Goal: Transaction & Acquisition: Book appointment/travel/reservation

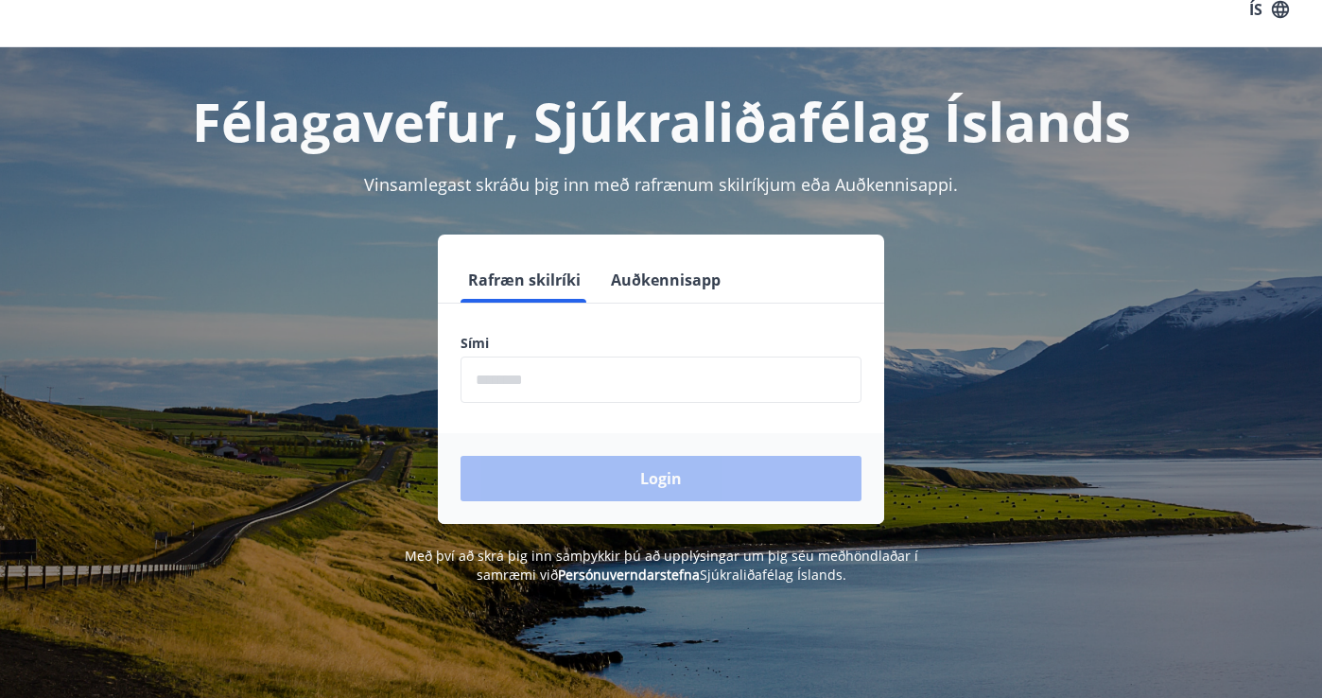
scroll to position [26, 0]
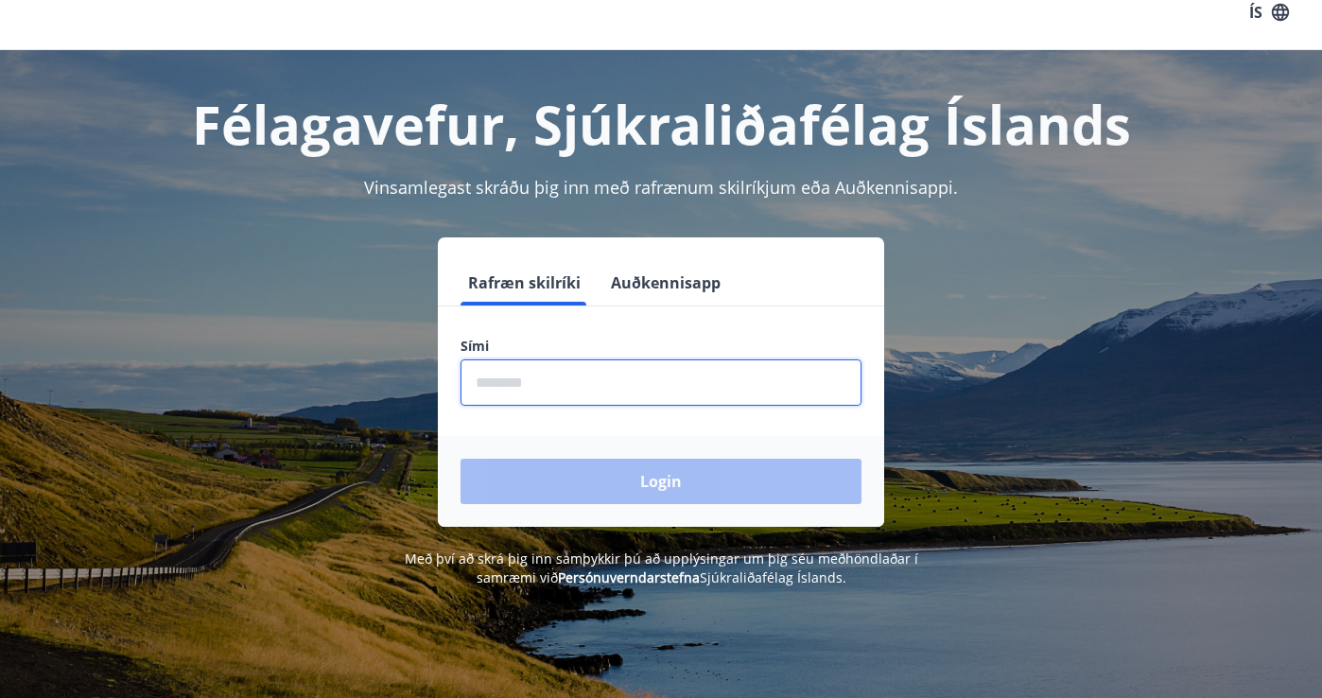
click at [594, 385] on input "phone" at bounding box center [661, 382] width 401 height 46
type input "********"
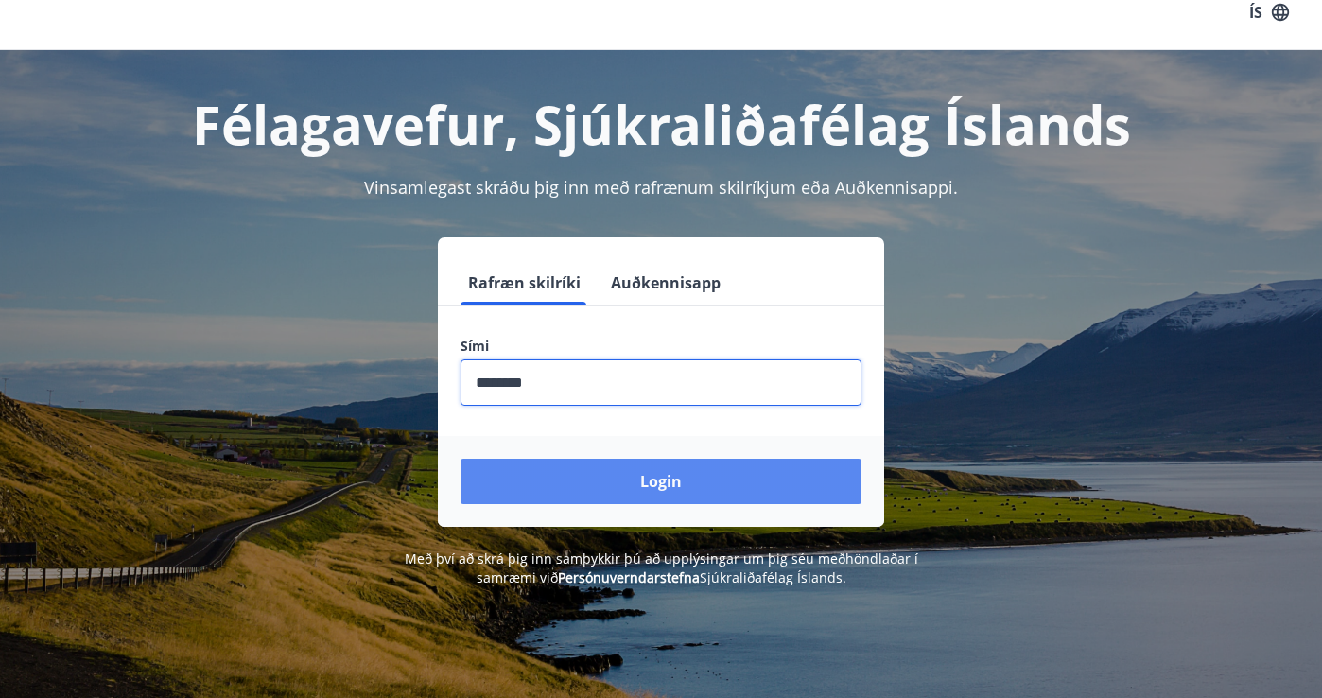
click at [626, 480] on button "Login" at bounding box center [661, 481] width 401 height 45
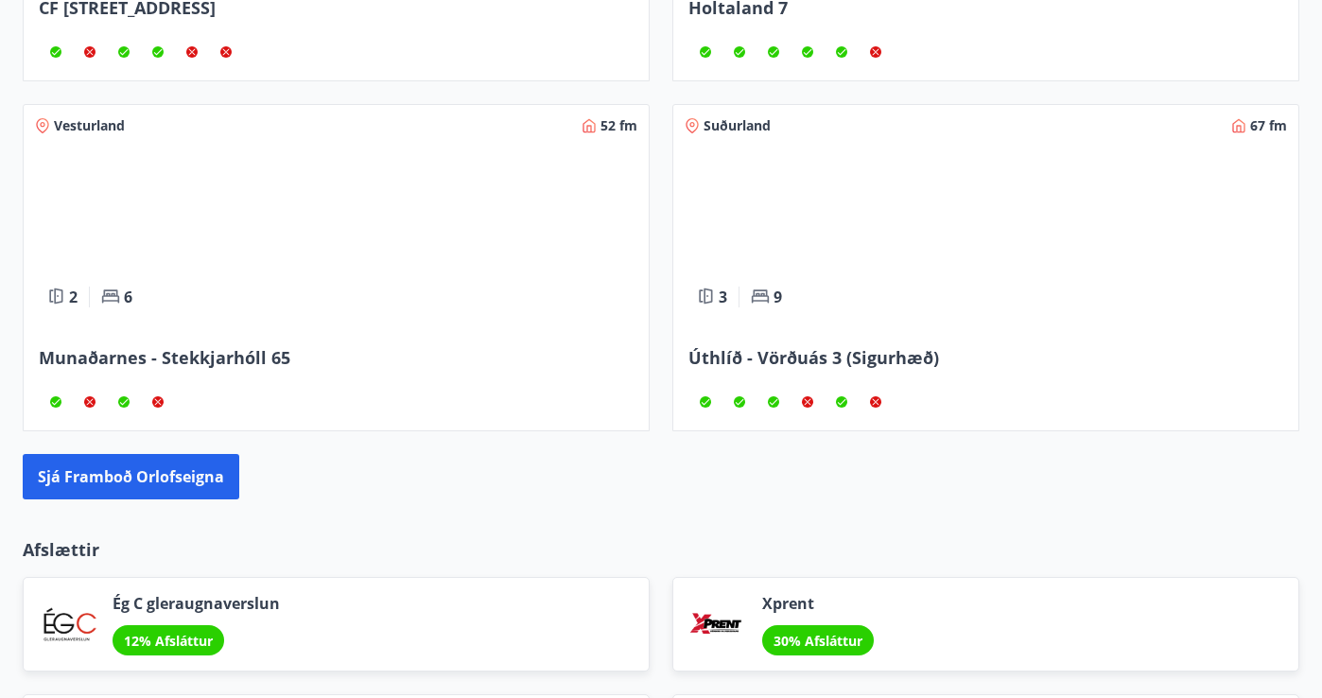
scroll to position [1518, 0]
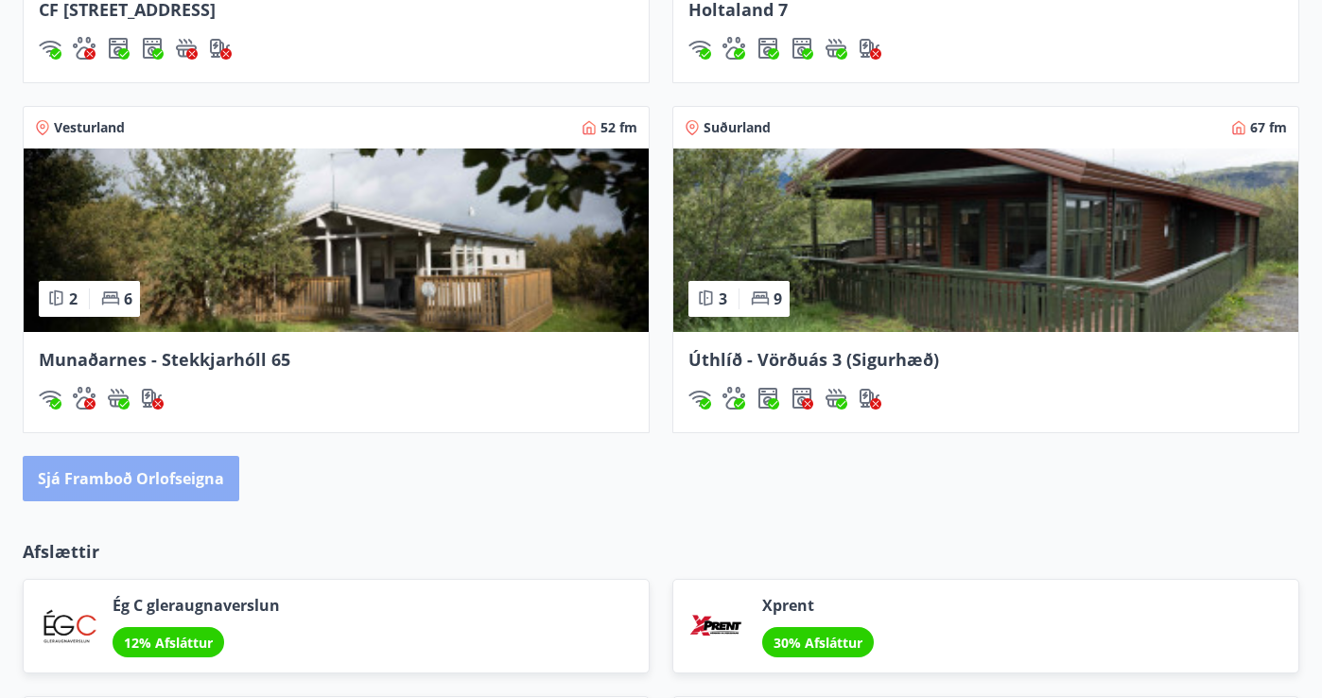
click at [186, 479] on button "Sjá framboð orlofseigna" at bounding box center [131, 478] width 217 height 45
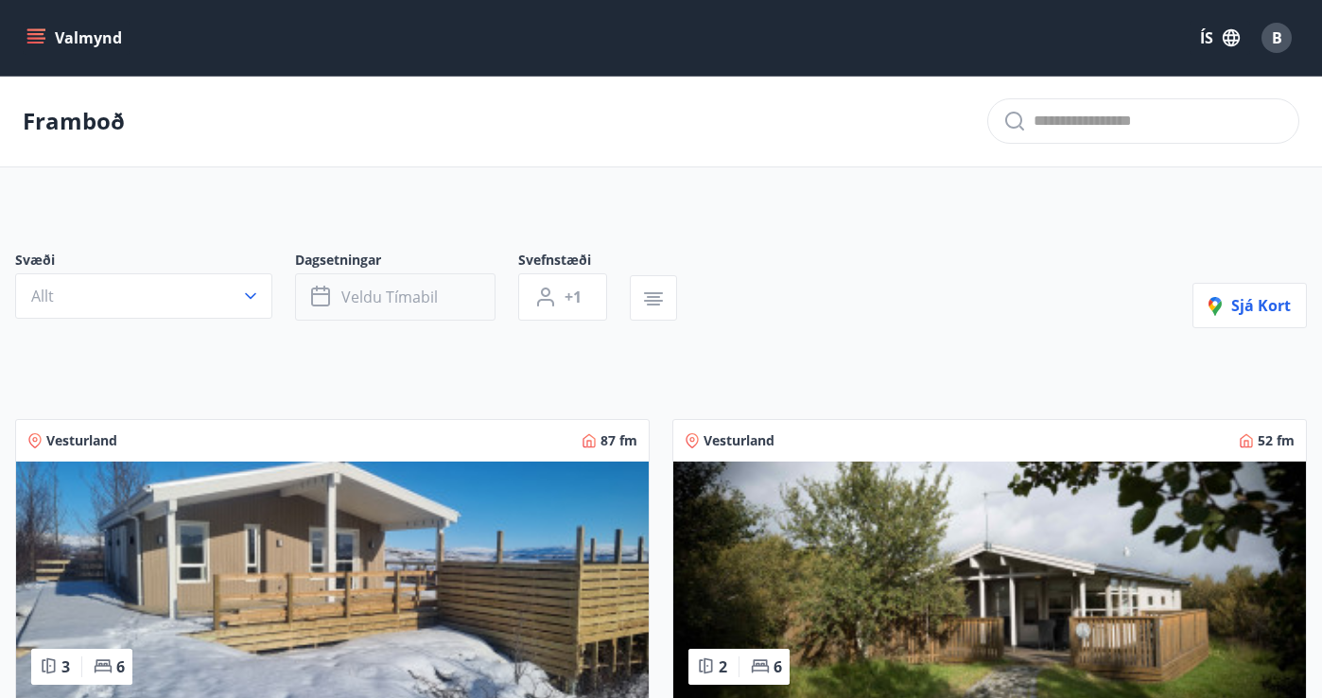
click at [403, 299] on span "Veldu tímabil" at bounding box center [389, 297] width 96 height 21
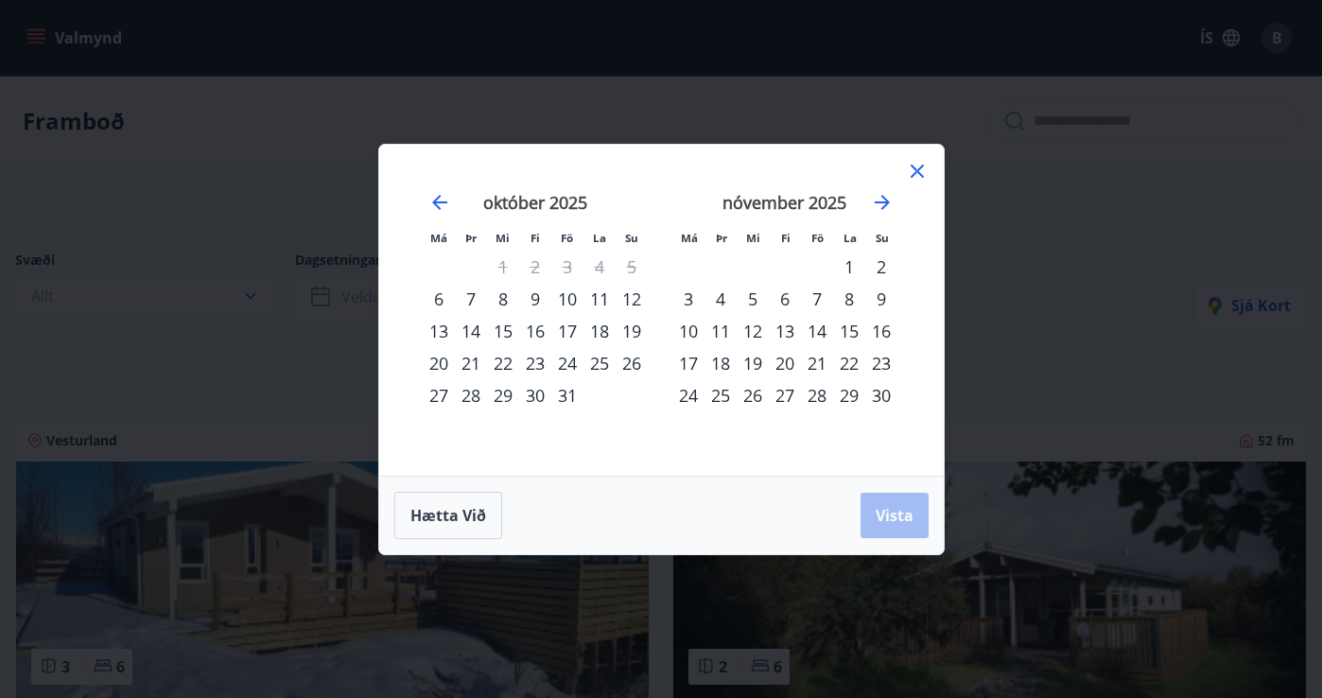
click at [570, 332] on div "17" at bounding box center [567, 331] width 32 height 32
click at [480, 362] on div "21" at bounding box center [471, 363] width 32 height 32
click at [887, 510] on span "Vista" at bounding box center [895, 515] width 38 height 21
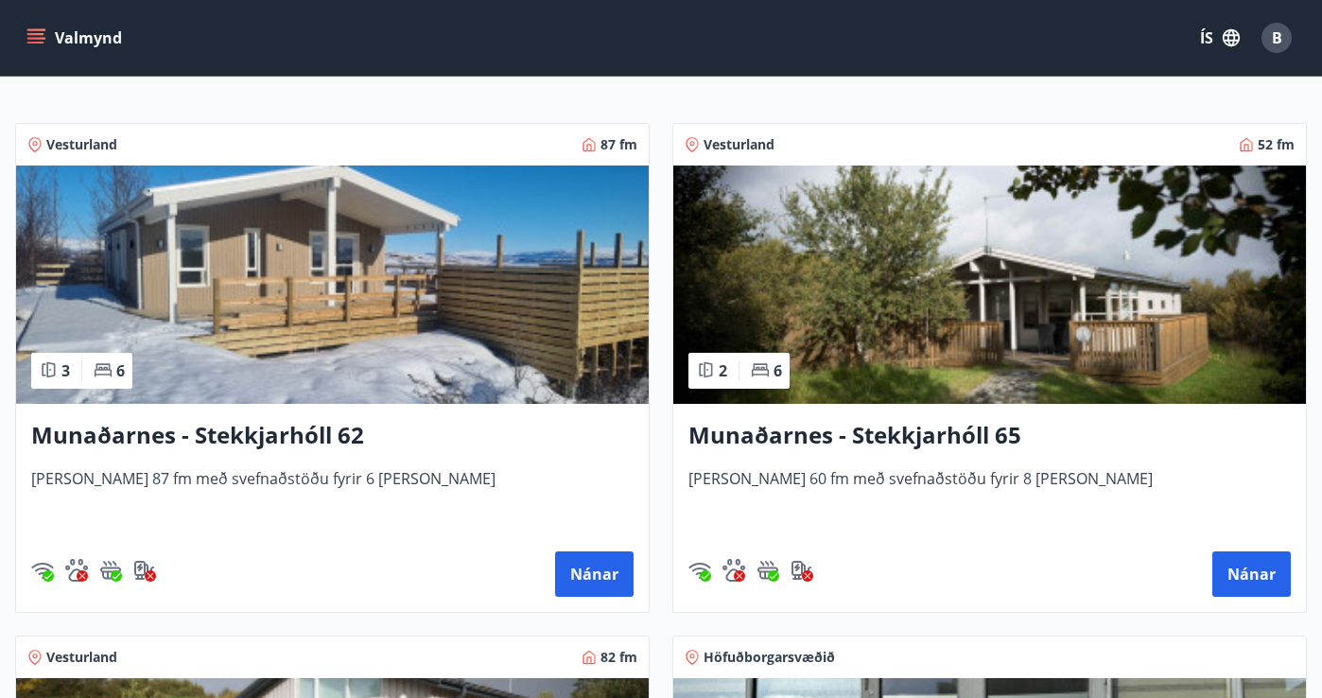
scroll to position [298, 0]
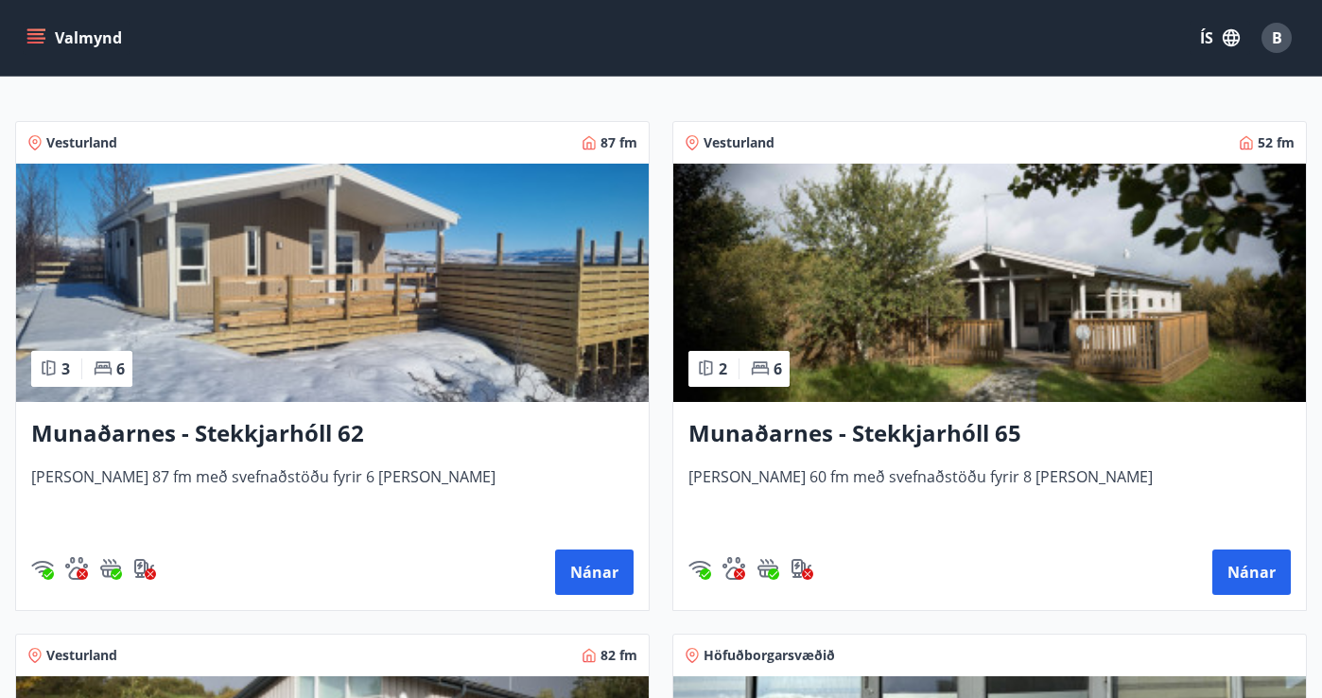
click at [427, 340] on img at bounding box center [332, 283] width 633 height 238
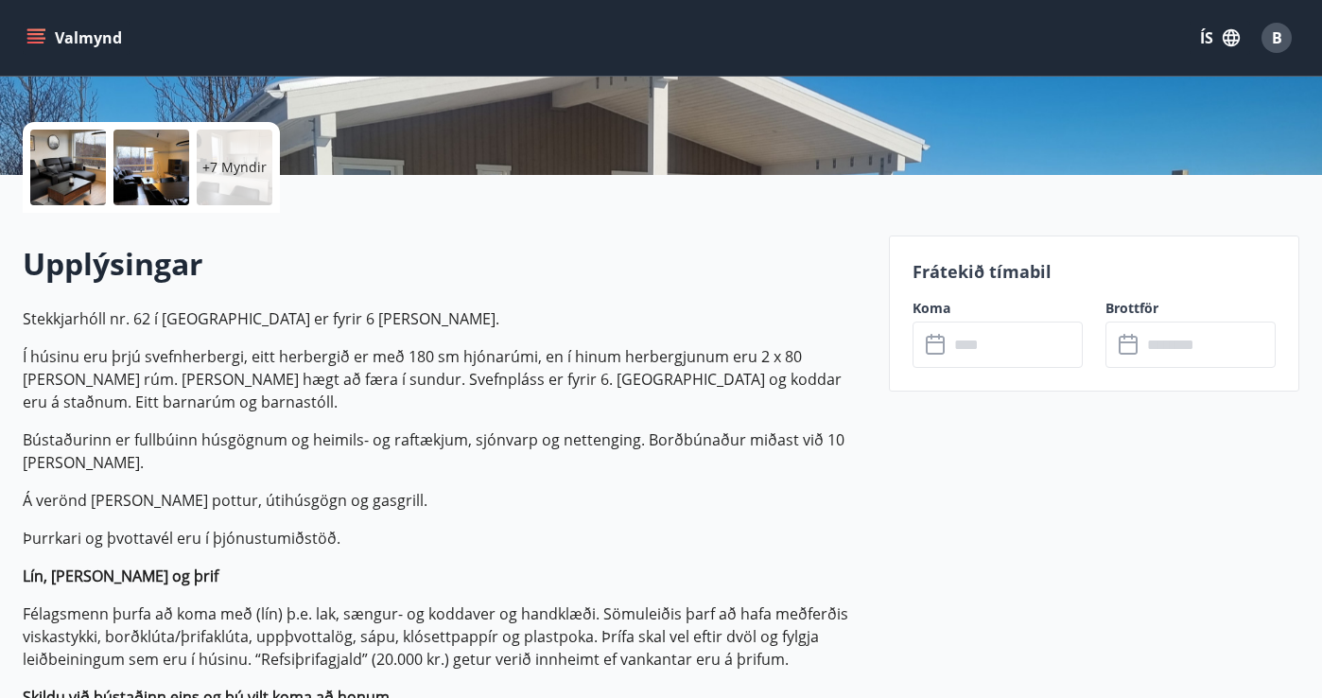
scroll to position [393, 0]
click at [1003, 350] on input "text" at bounding box center [1016, 344] width 134 height 46
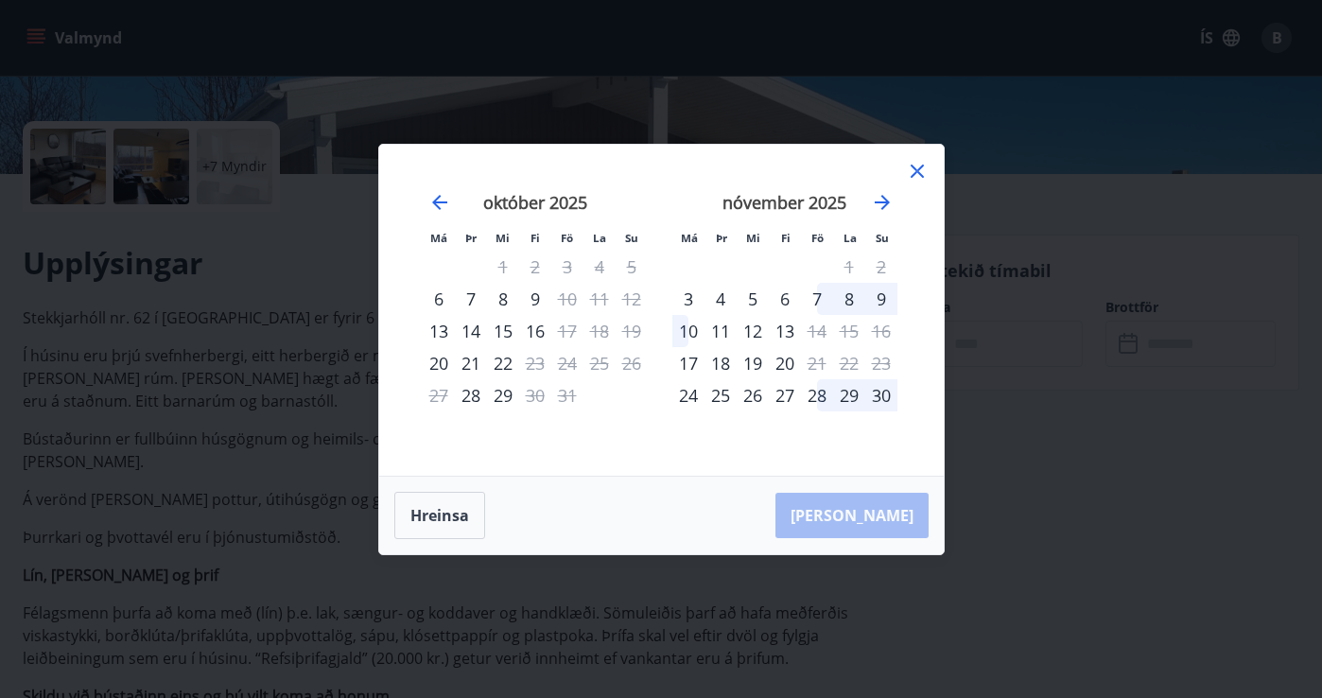
click at [922, 171] on icon at bounding box center [917, 171] width 23 height 23
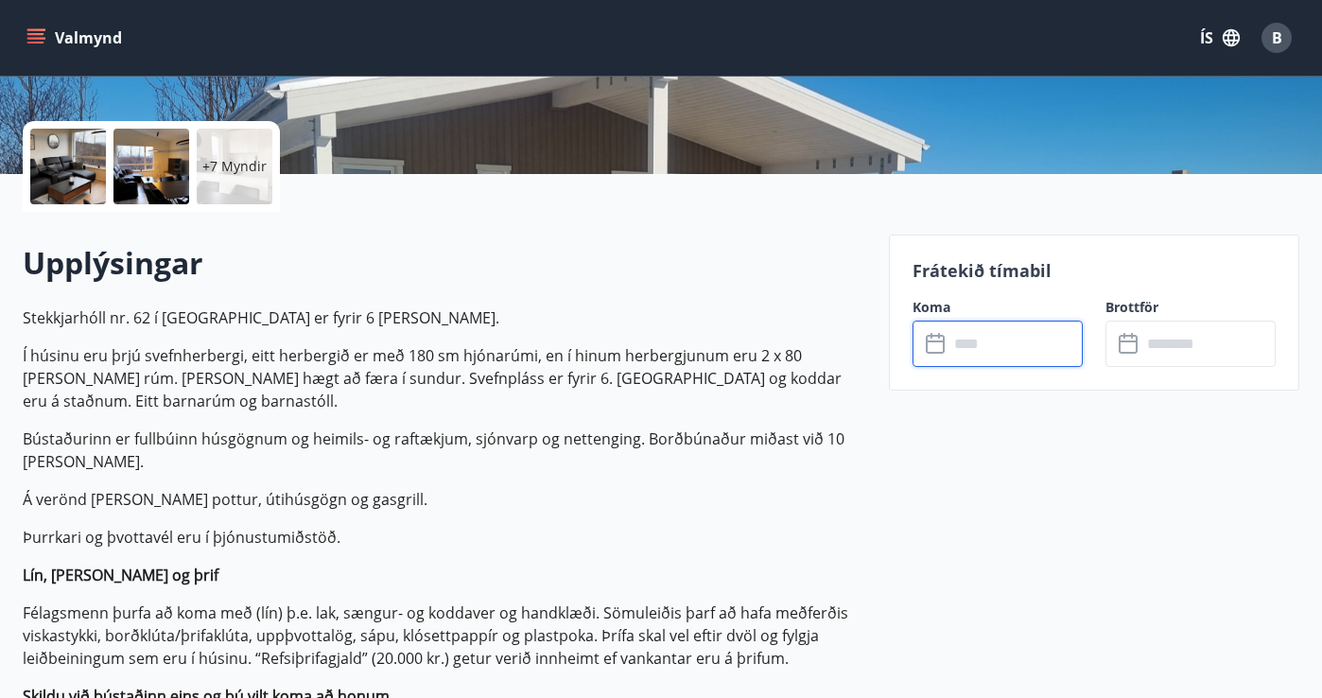
scroll to position [0, 0]
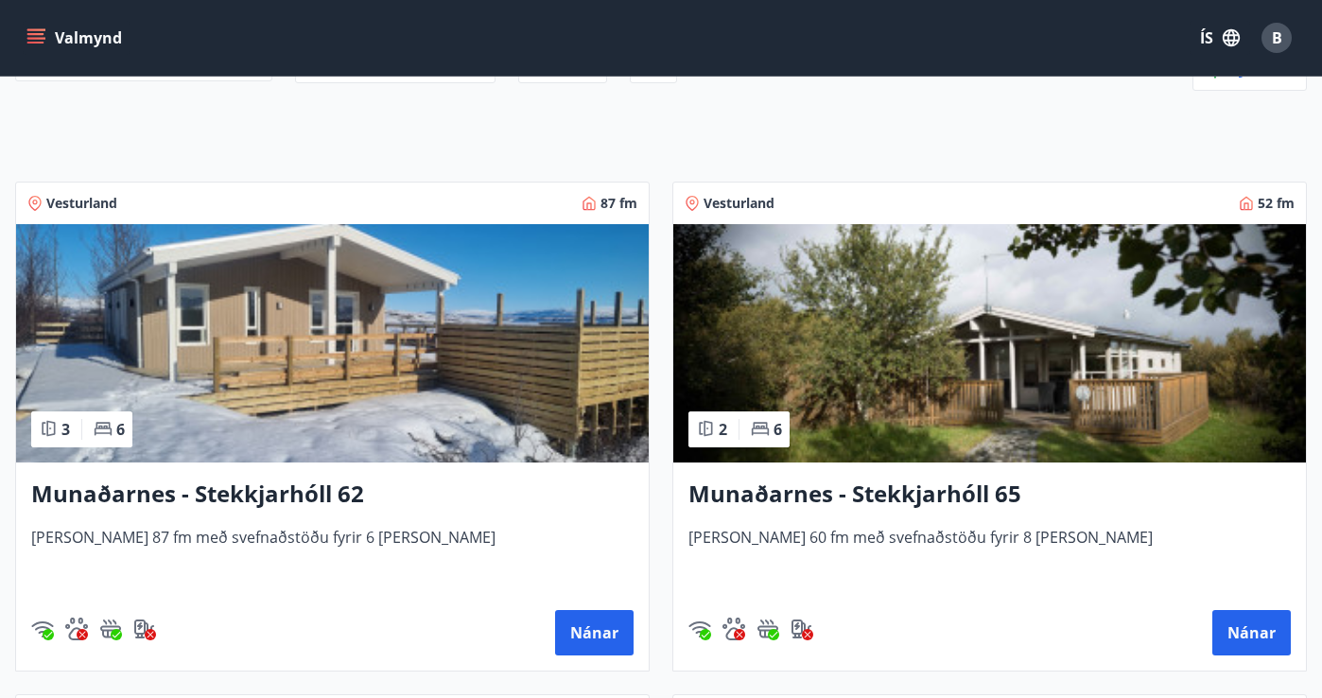
scroll to position [343, 0]
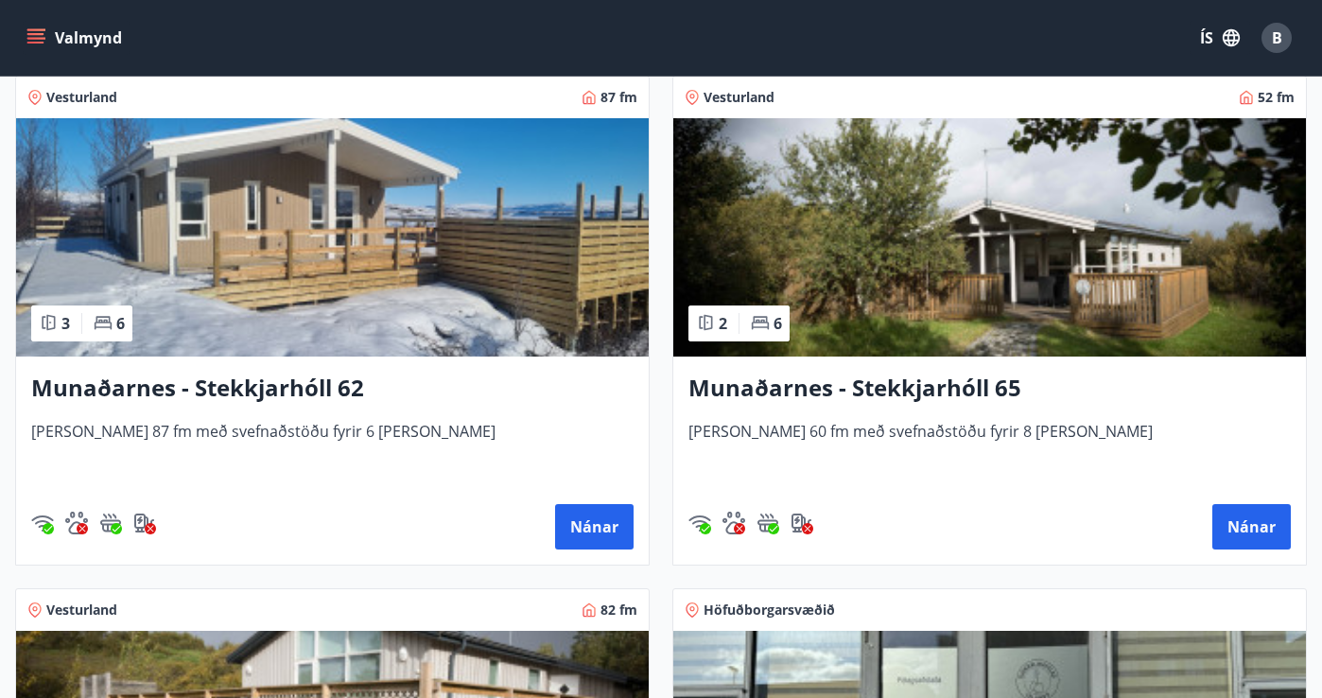
click at [860, 283] on img at bounding box center [989, 237] width 633 height 238
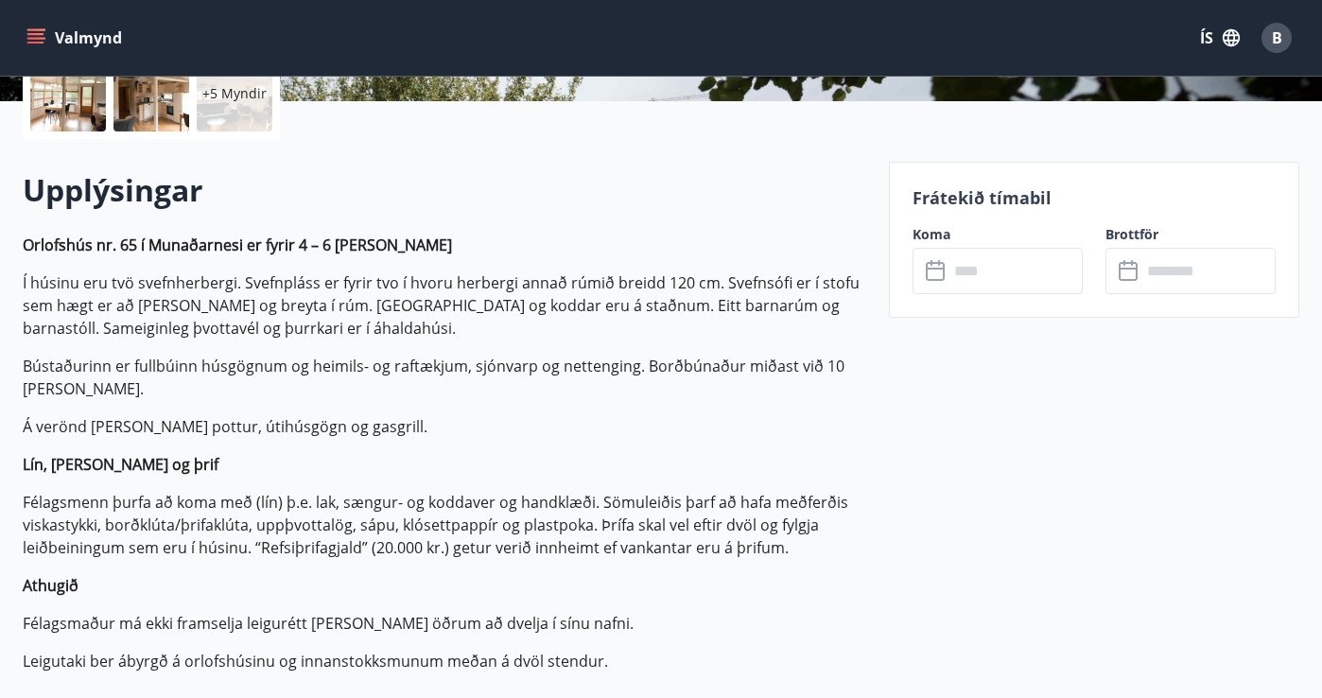
scroll to position [463, 0]
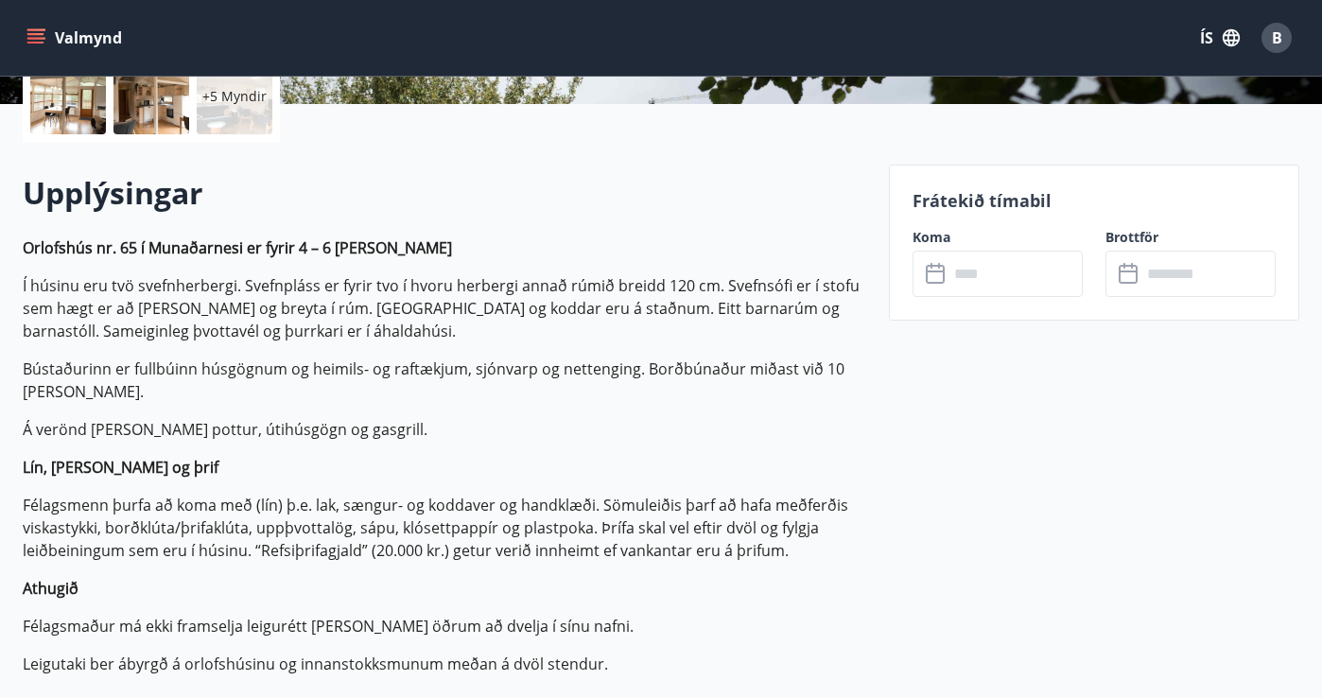
click at [1000, 270] on input "text" at bounding box center [1016, 274] width 134 height 46
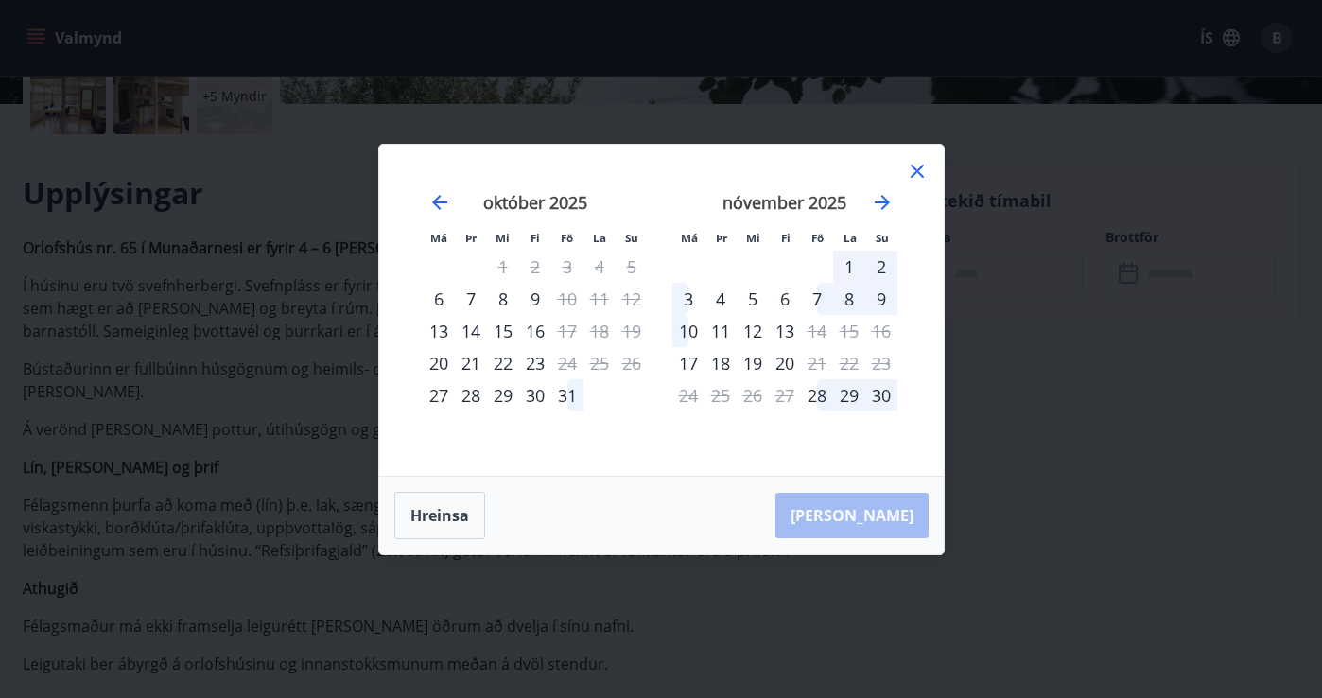
click at [916, 169] on icon at bounding box center [917, 171] width 13 height 13
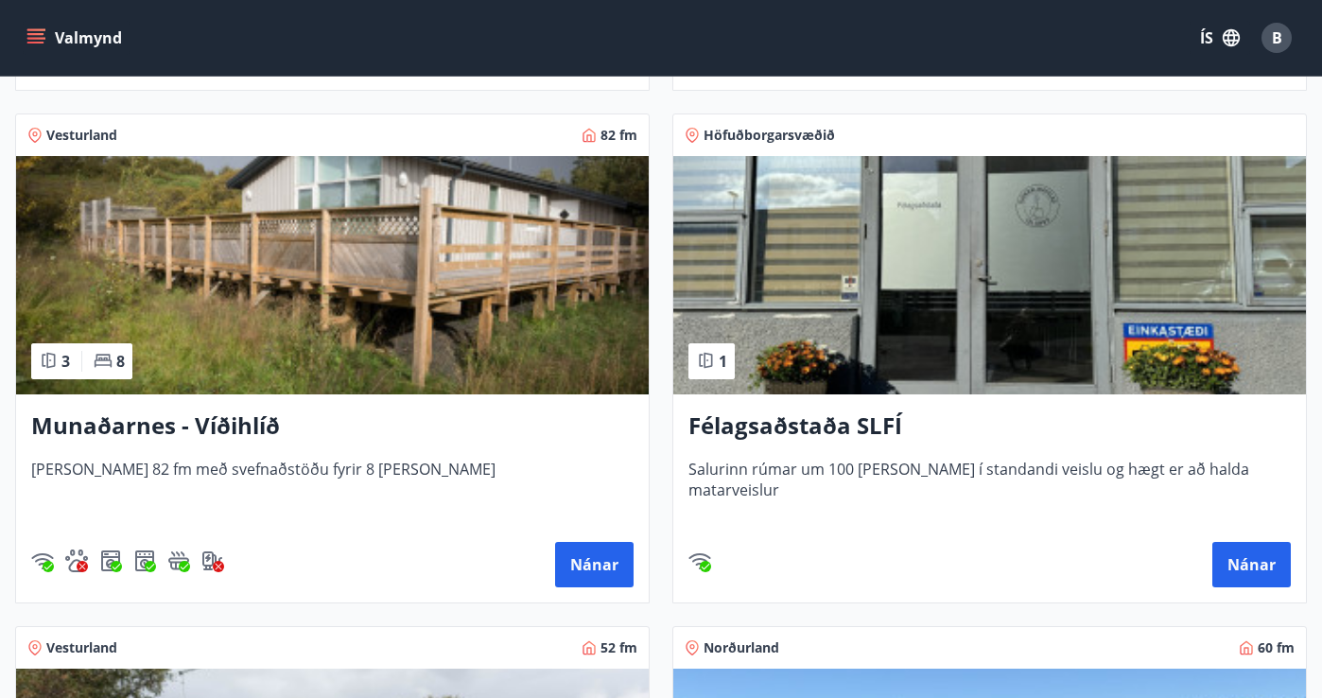
scroll to position [829, 0]
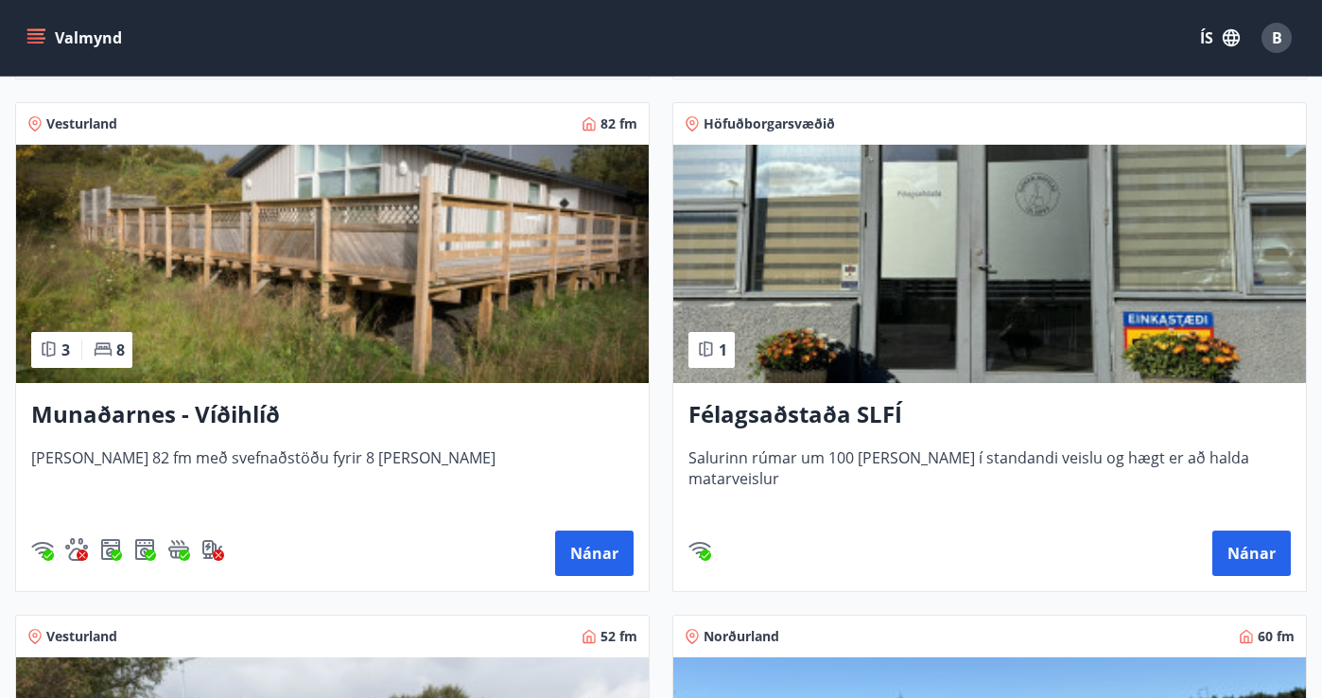
click at [180, 294] on img at bounding box center [332, 264] width 633 height 238
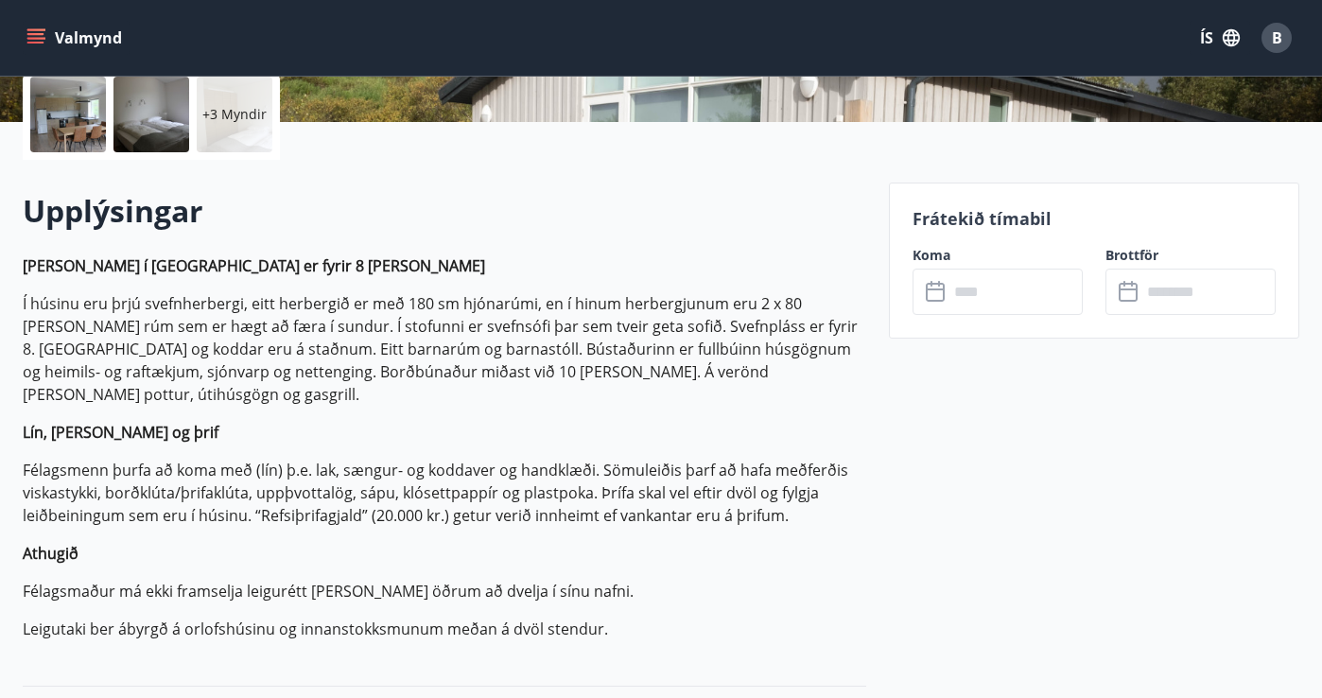
scroll to position [448, 0]
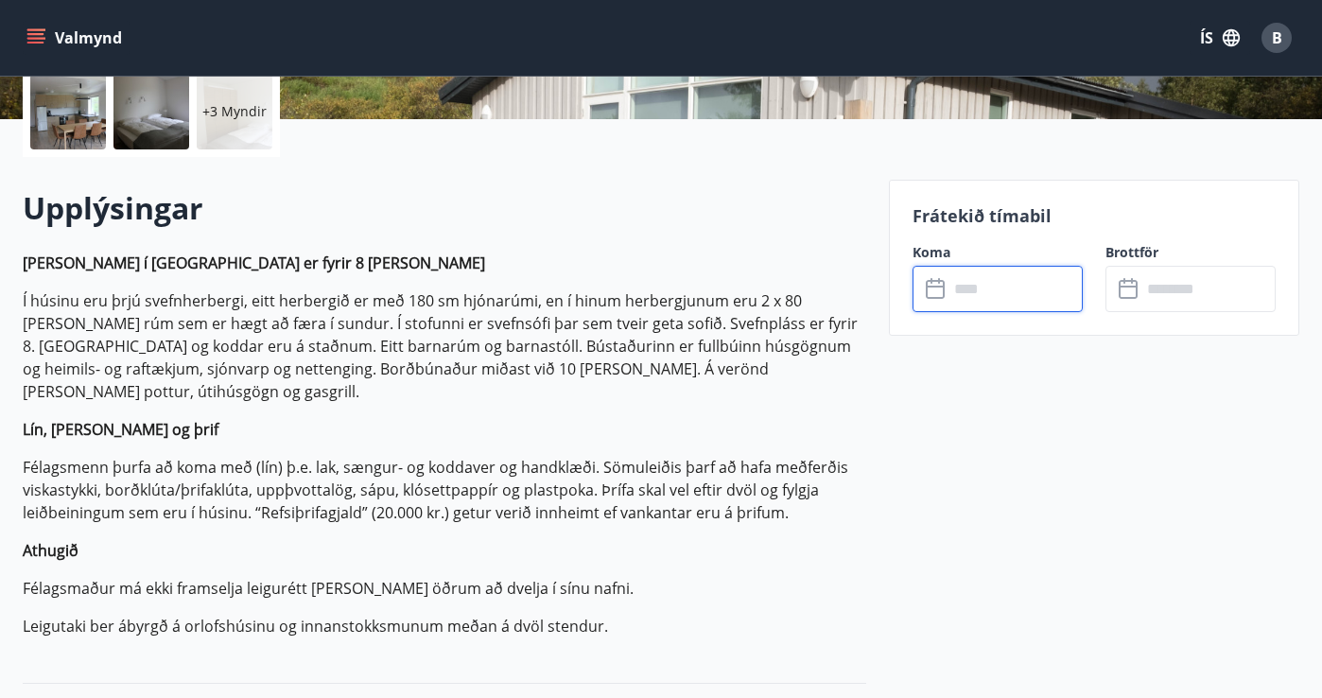
click at [988, 296] on input "text" at bounding box center [1016, 289] width 134 height 46
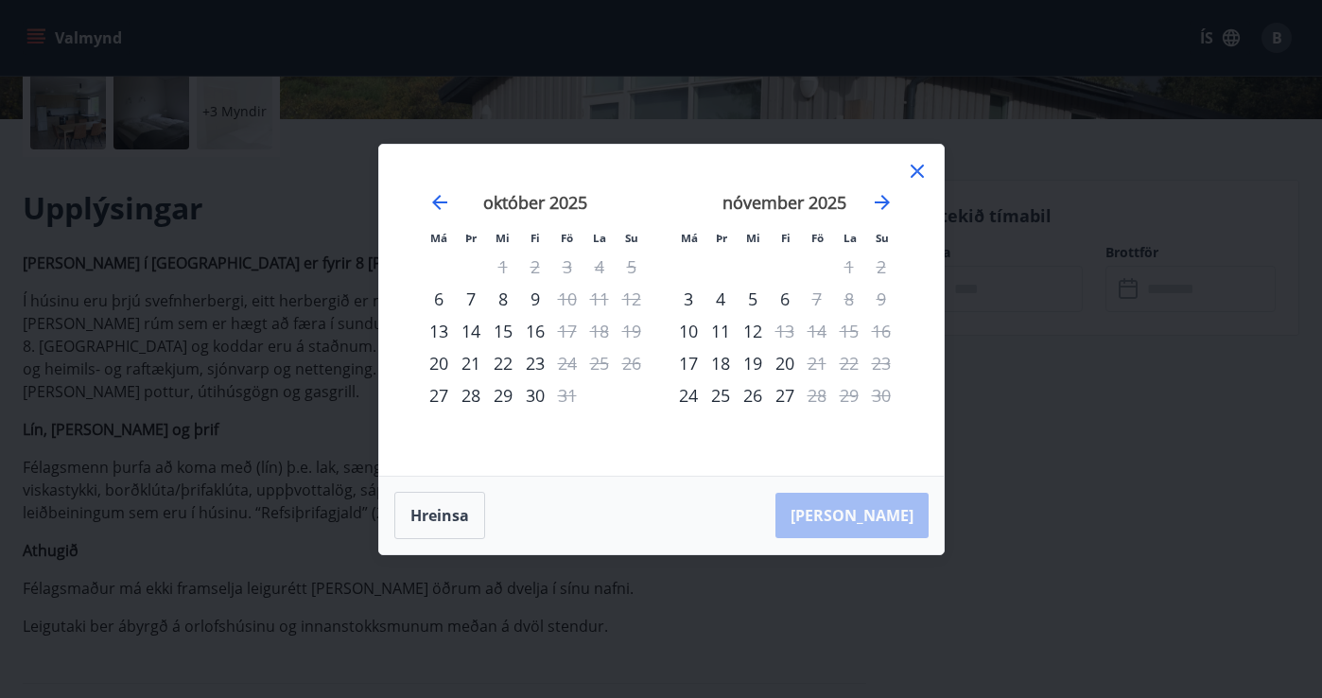
click at [918, 166] on icon at bounding box center [917, 171] width 23 height 23
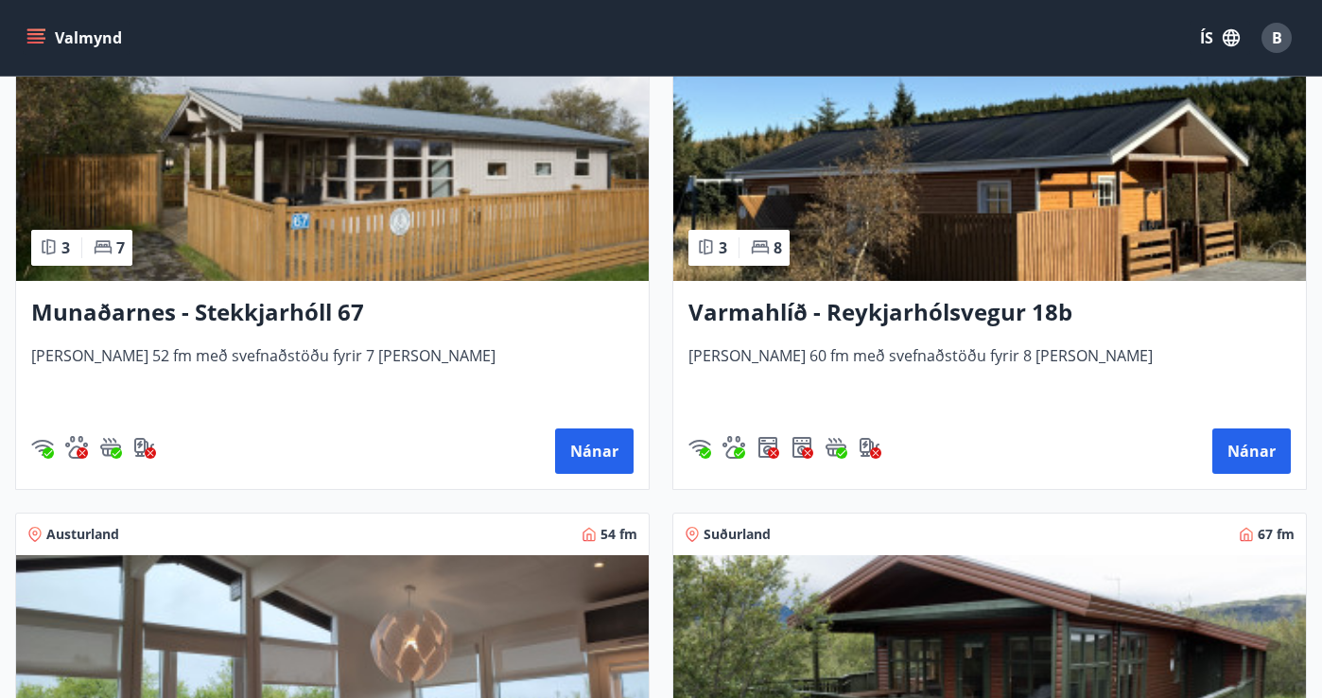
scroll to position [1383, 0]
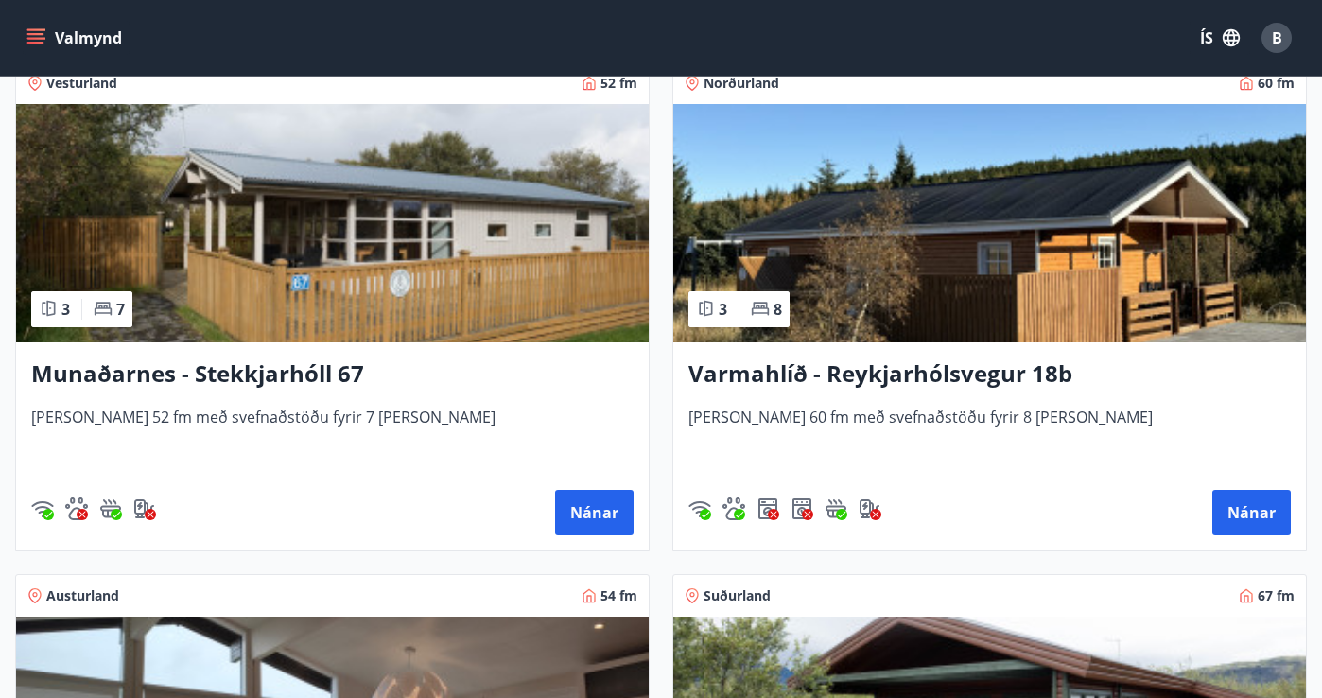
click at [247, 234] on img at bounding box center [332, 223] width 633 height 238
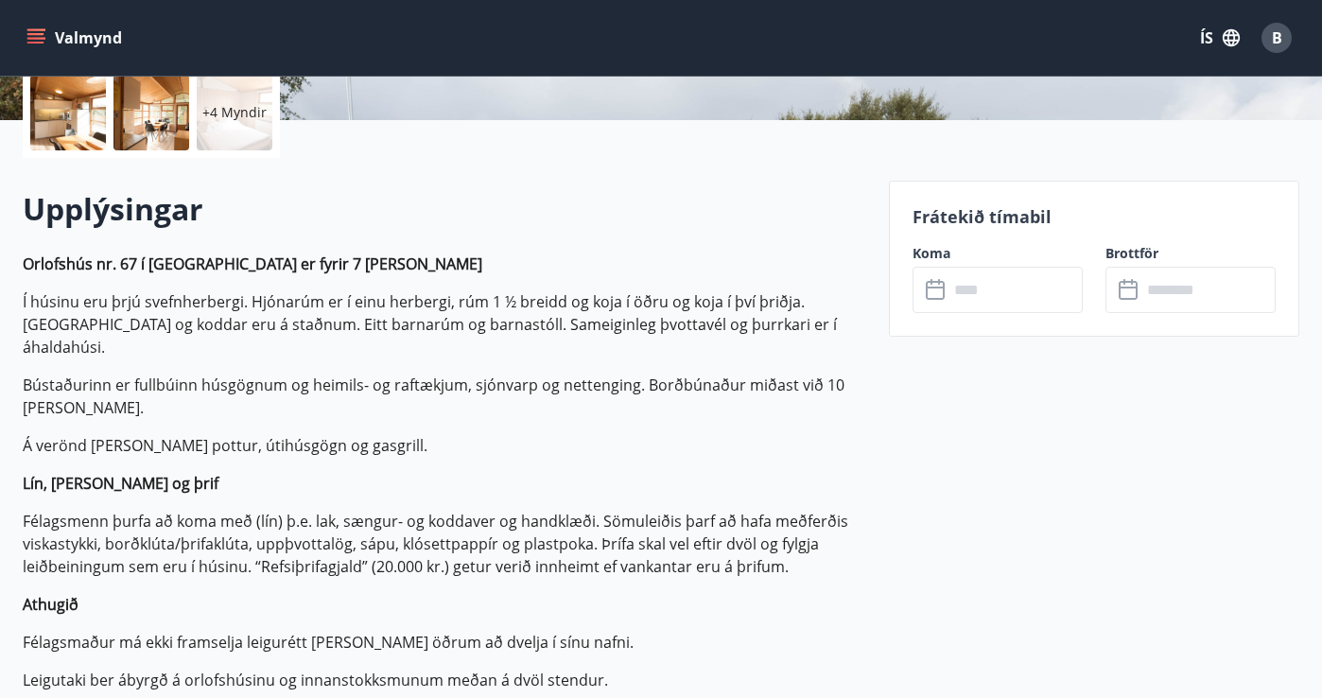
scroll to position [480, 0]
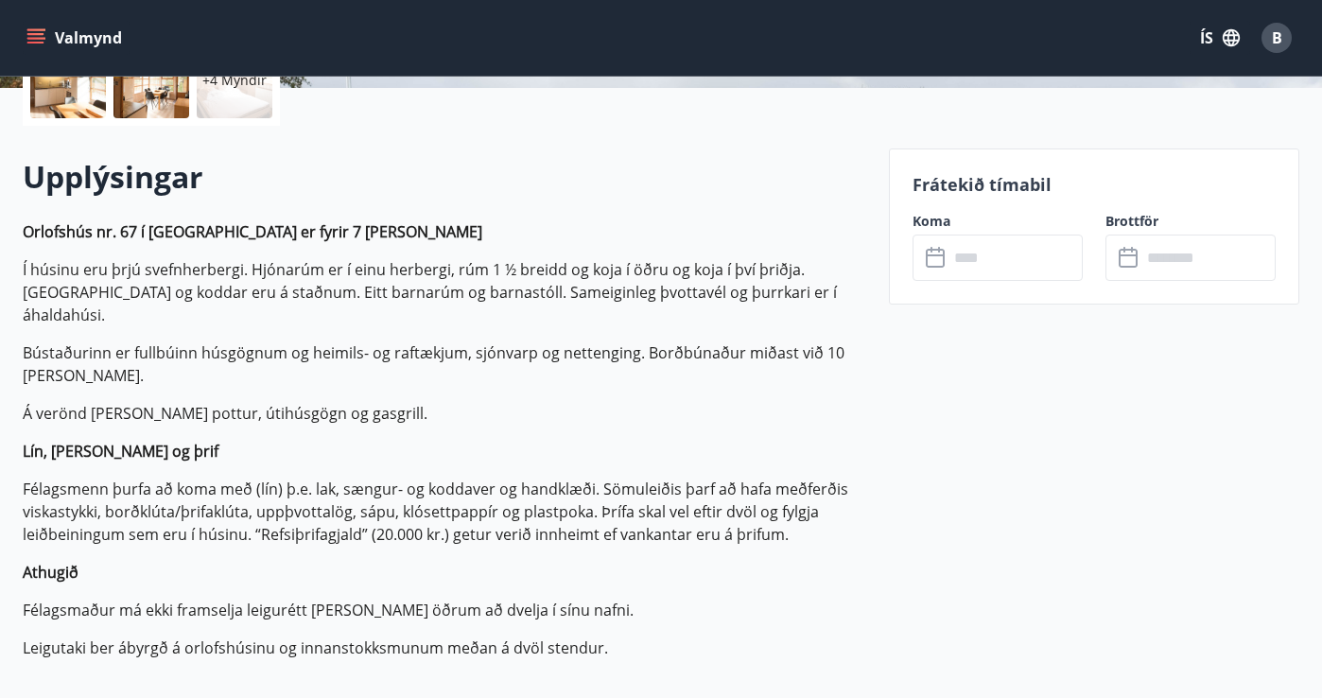
click at [983, 263] on input "text" at bounding box center [1016, 258] width 134 height 46
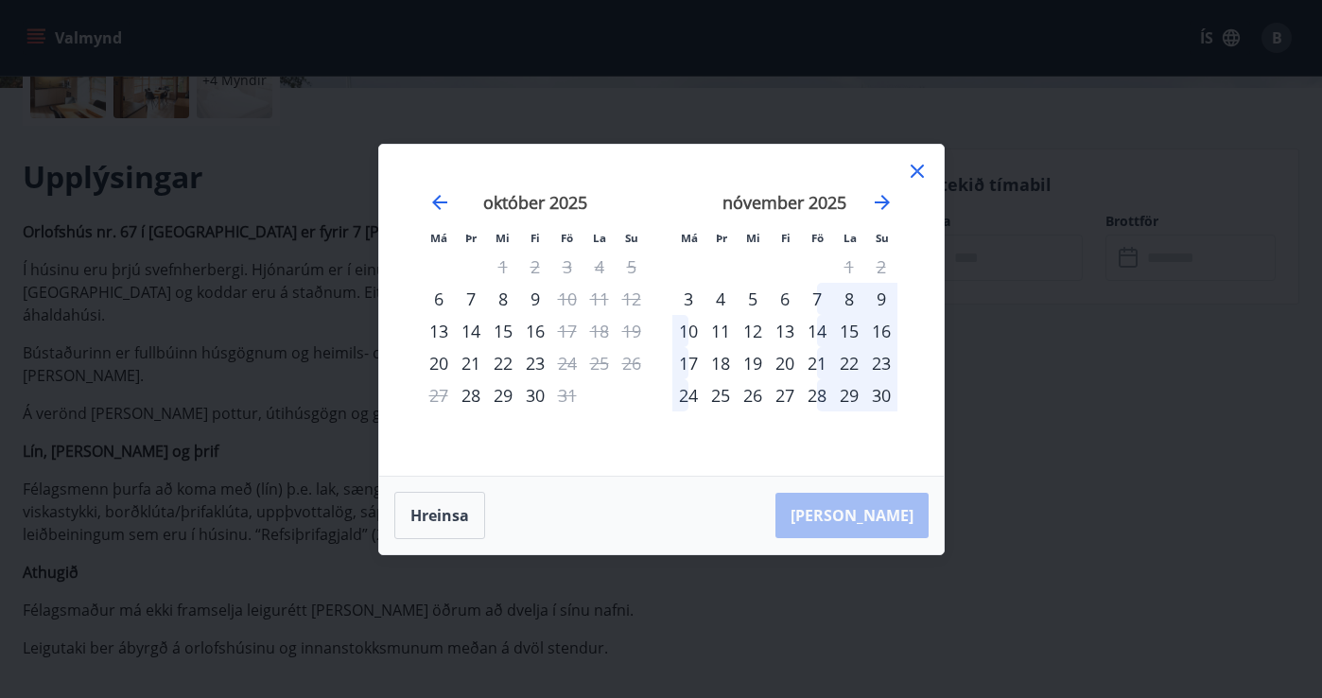
click at [916, 166] on icon at bounding box center [917, 171] width 23 height 23
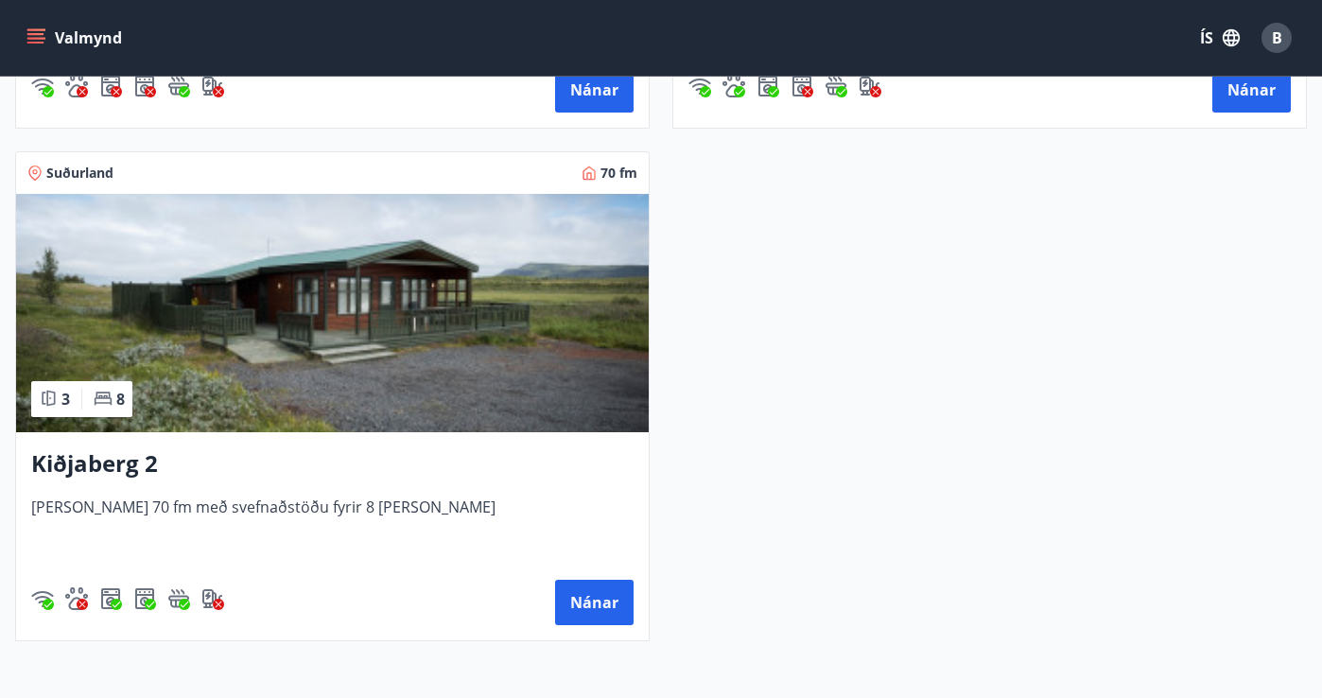
scroll to position [2317, 0]
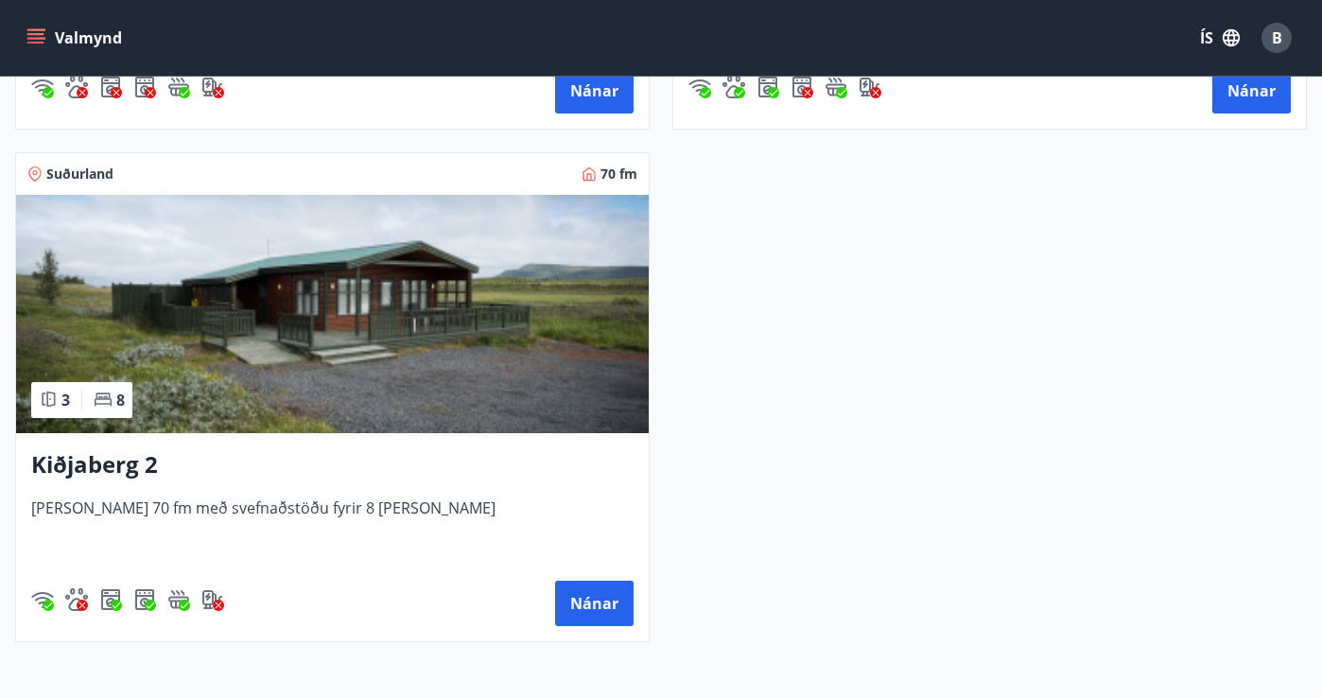
click at [285, 328] on img at bounding box center [332, 314] width 633 height 238
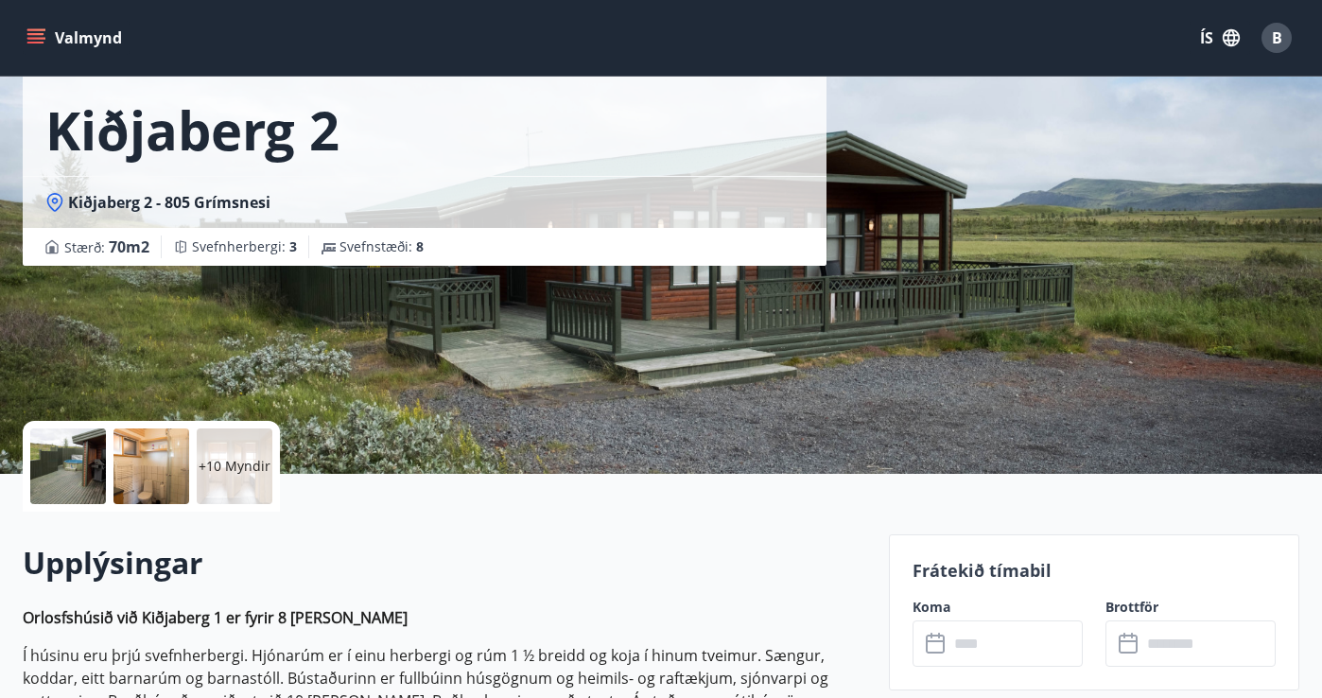
scroll to position [427, 0]
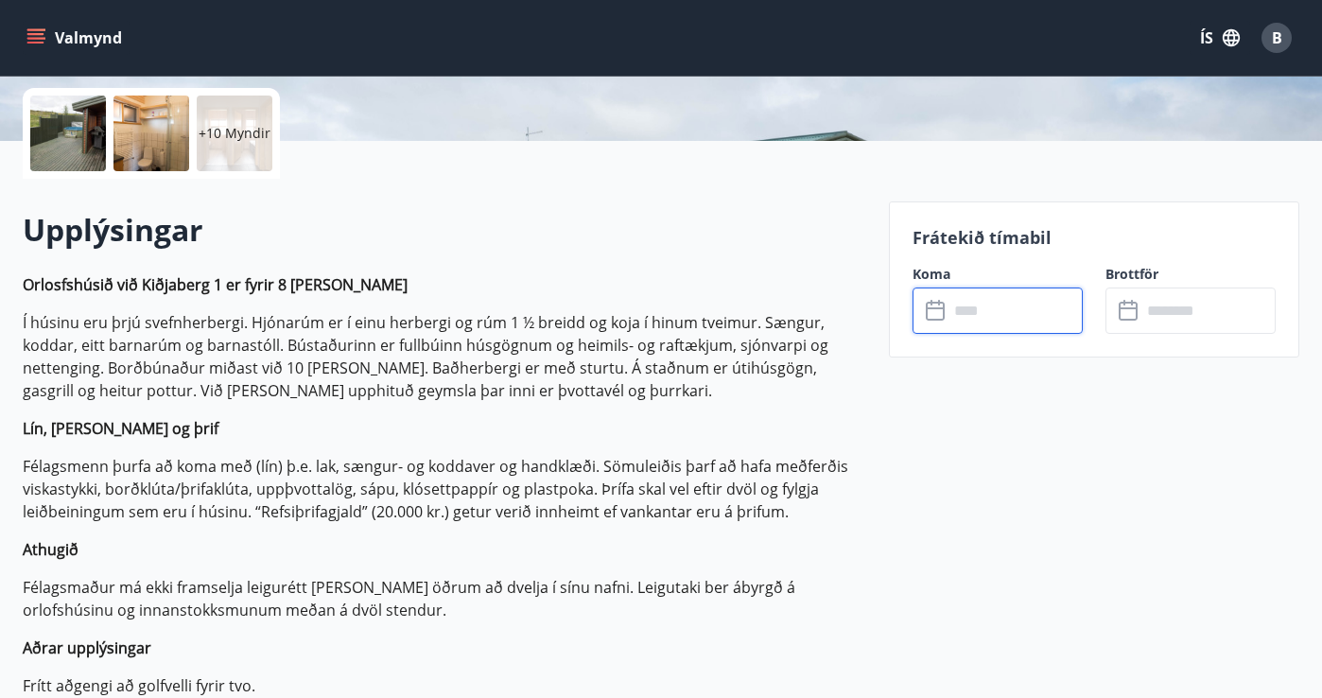
click at [1028, 308] on input "text" at bounding box center [1016, 311] width 134 height 46
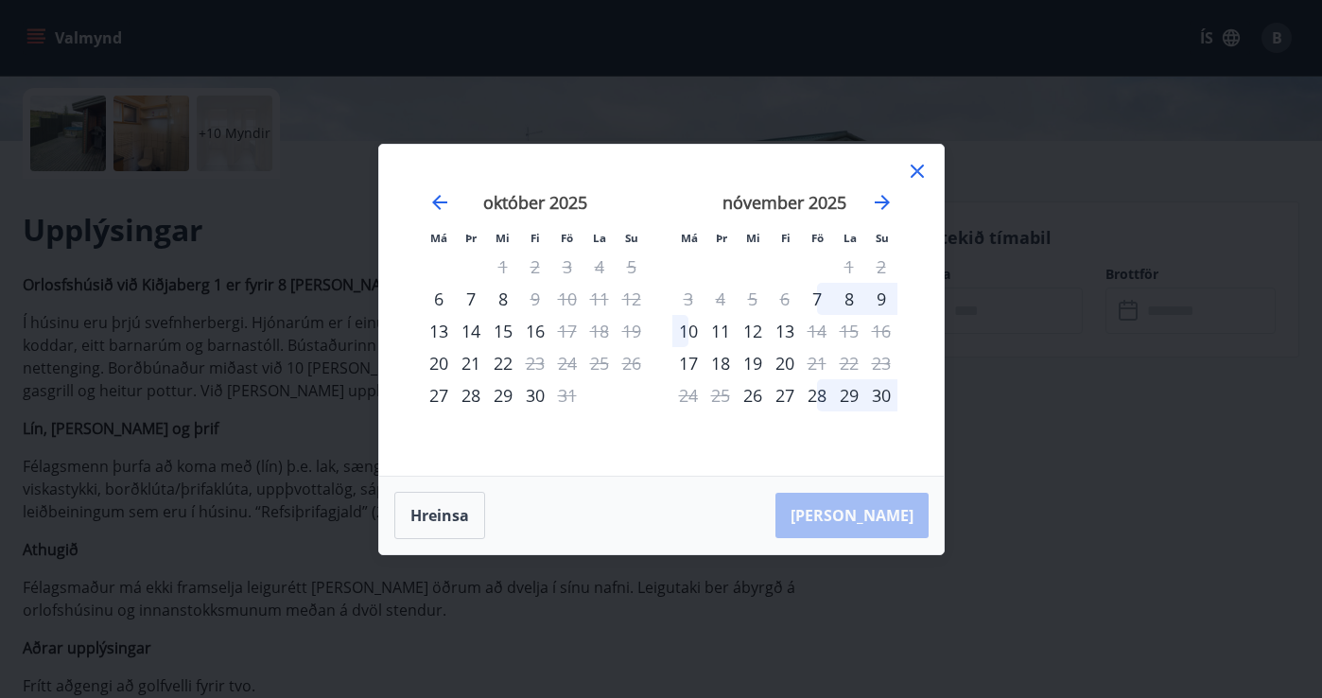
click at [916, 167] on icon at bounding box center [917, 171] width 23 height 23
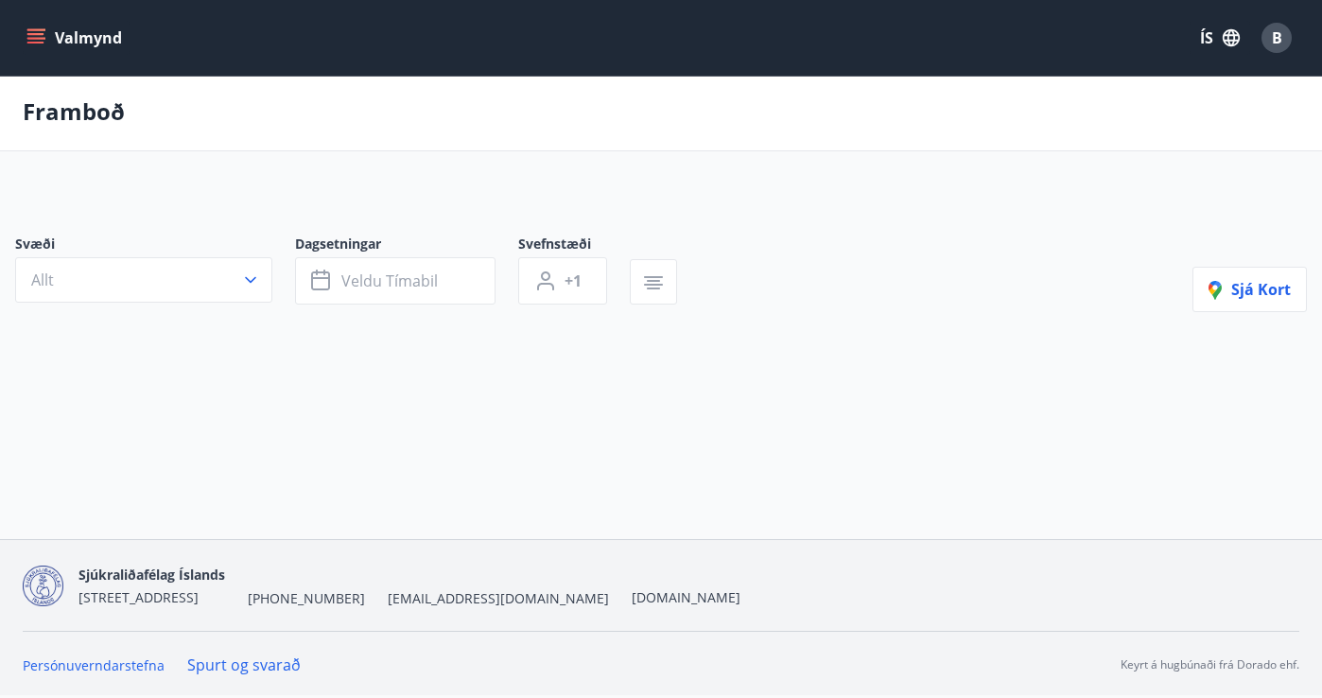
scroll to position [3, 0]
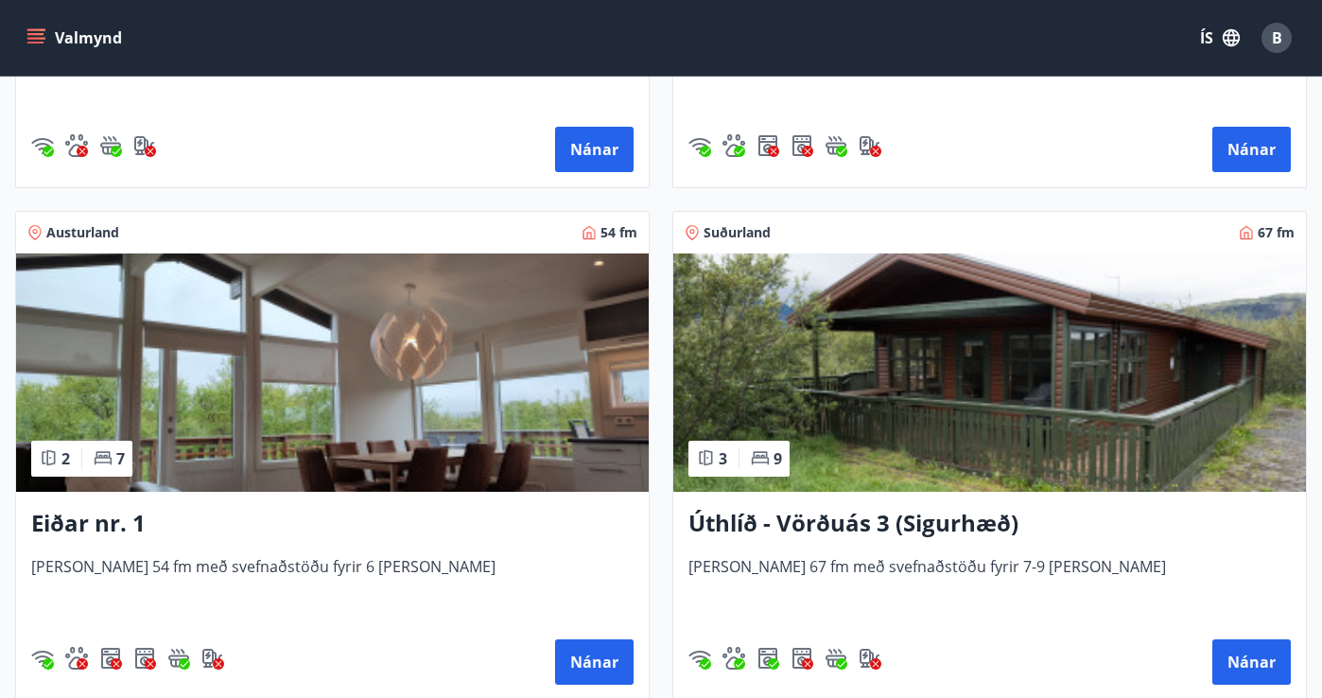
click at [996, 413] on img at bounding box center [989, 372] width 633 height 238
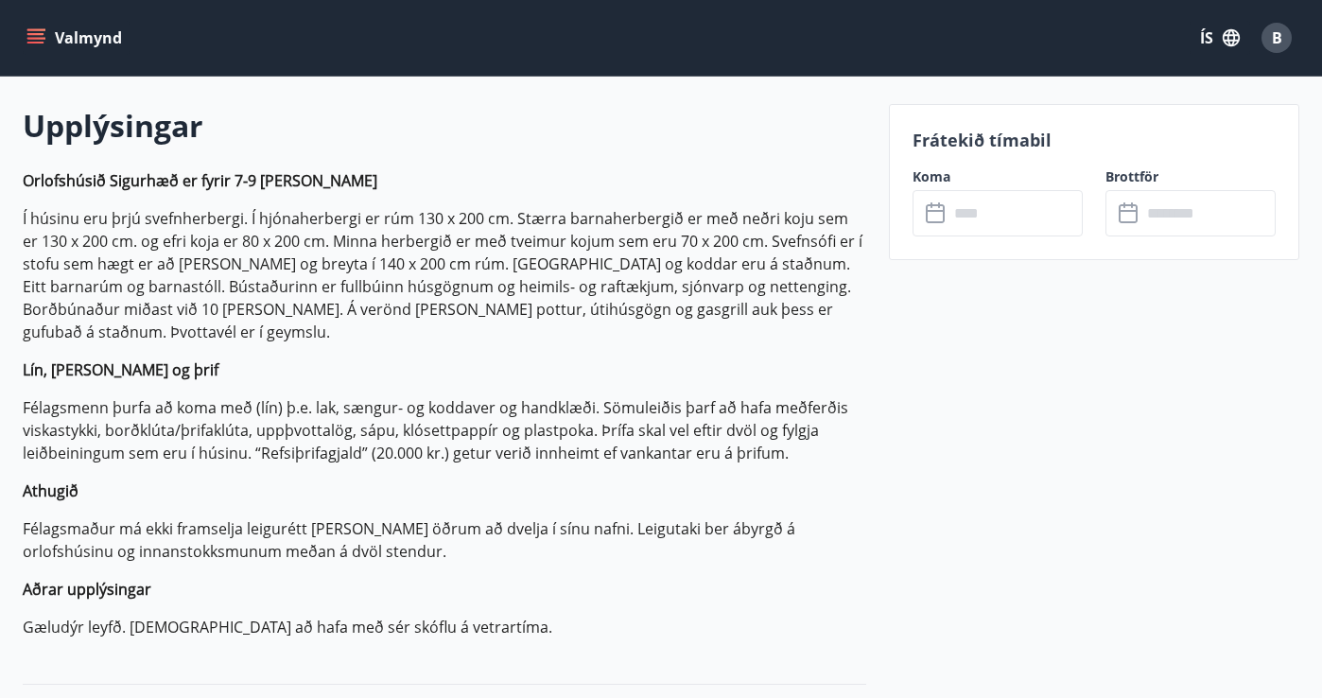
scroll to position [532, 0]
click at [1041, 206] on input "text" at bounding box center [1016, 213] width 134 height 46
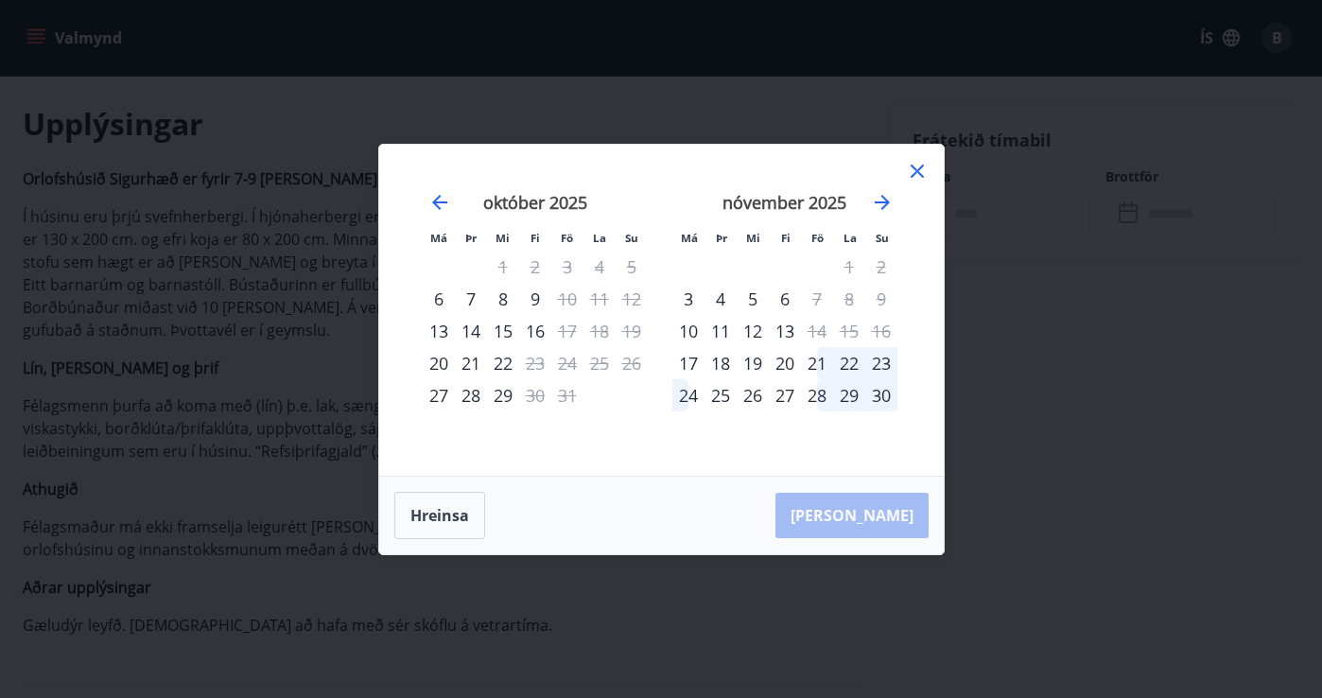
click at [922, 175] on icon at bounding box center [917, 171] width 23 height 23
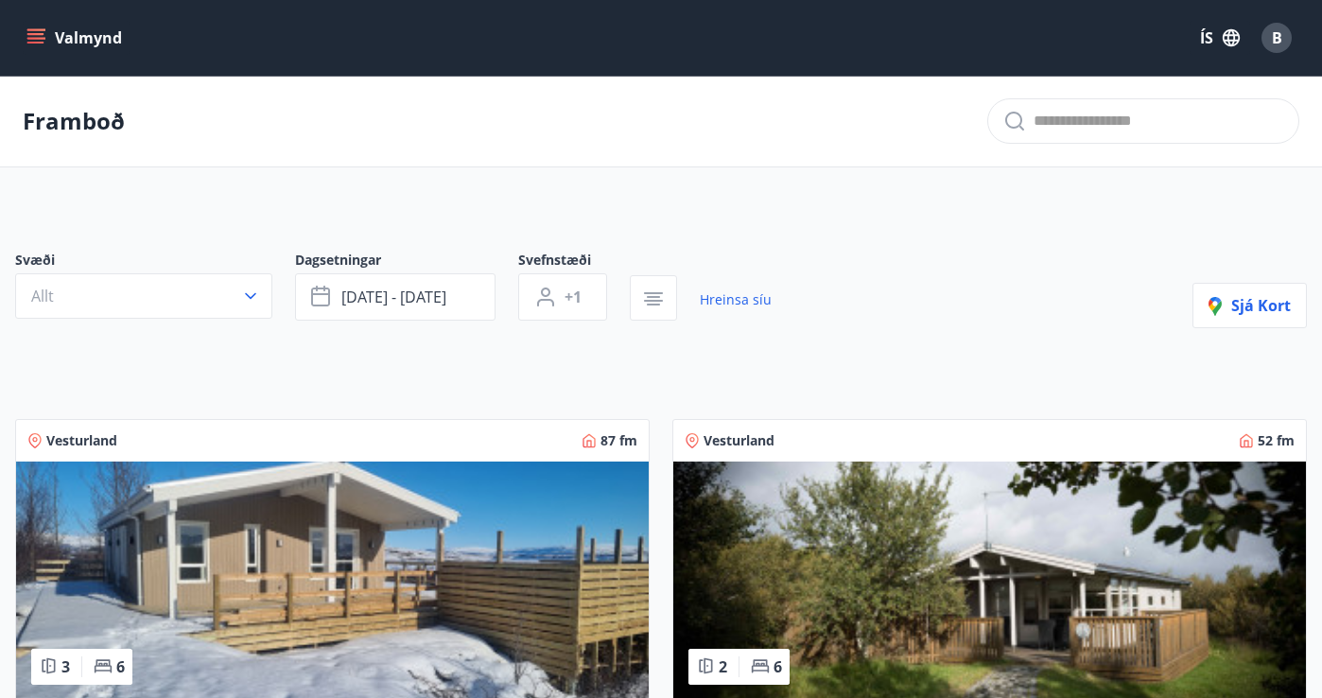
click at [94, 37] on button "Valmynd" at bounding box center [76, 38] width 107 height 34
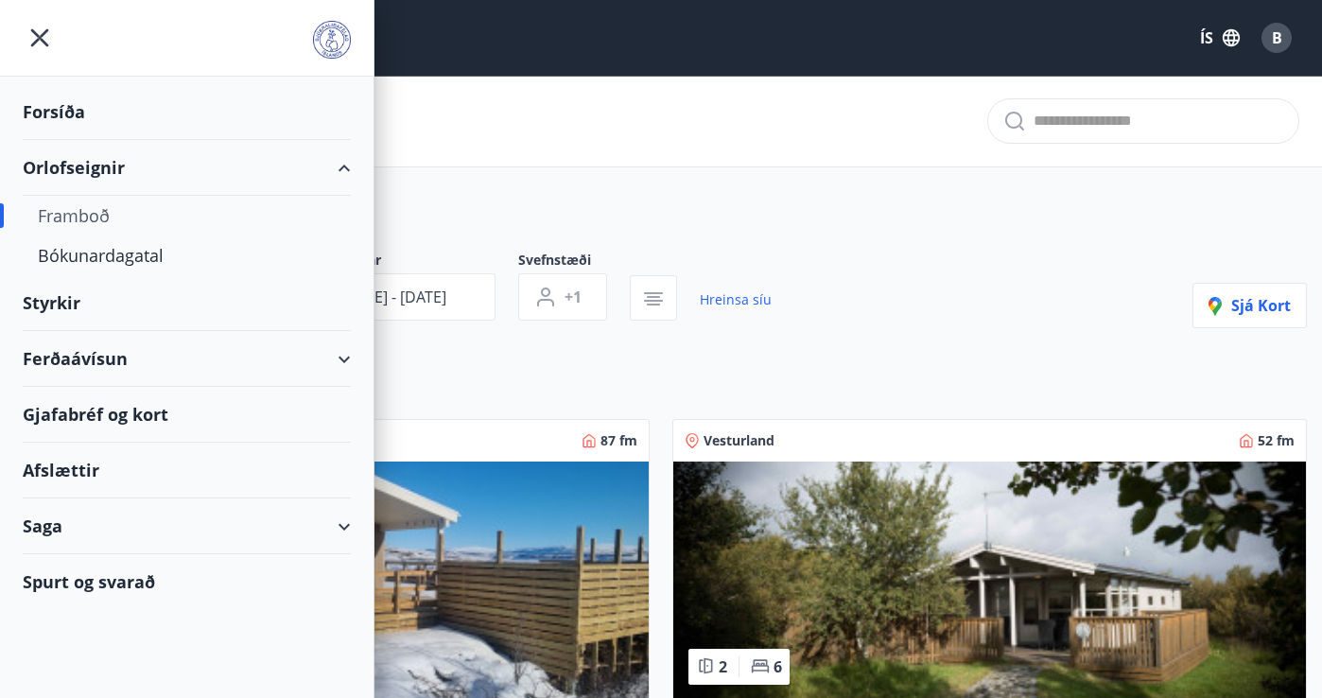
click at [69, 108] on div "Forsíða" at bounding box center [187, 112] width 328 height 56
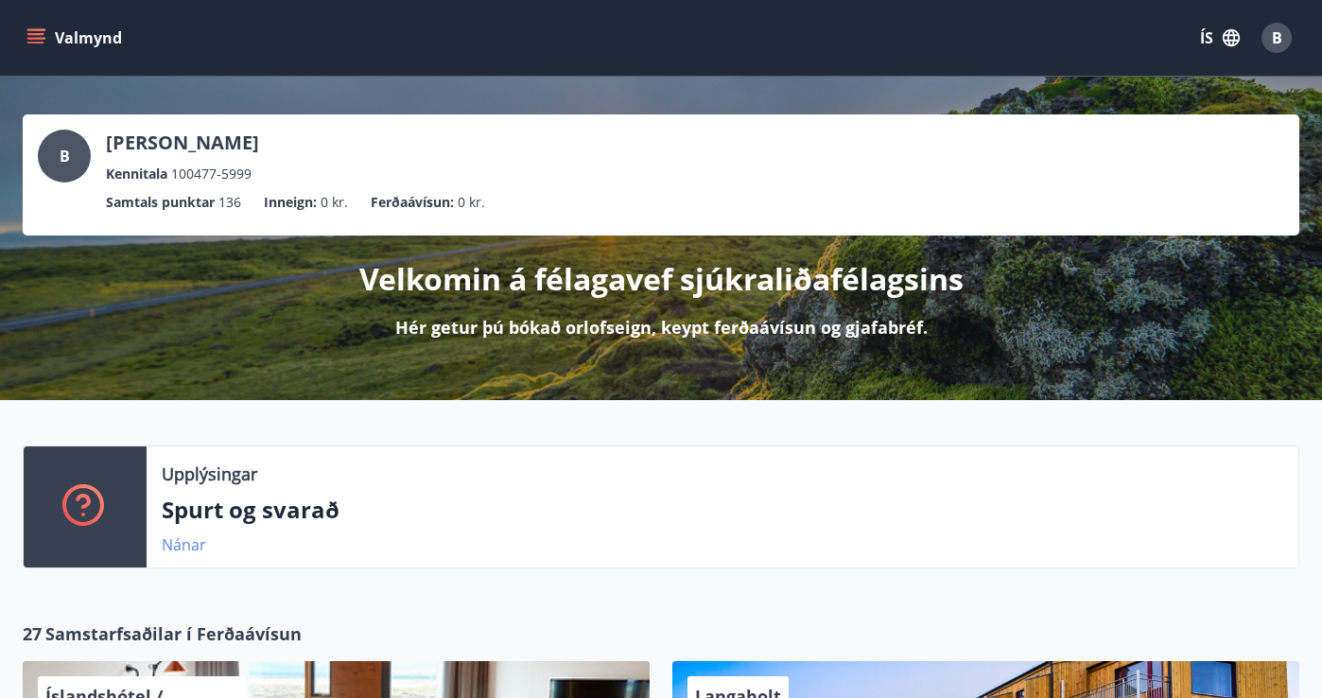
click at [183, 550] on link "Nánar" at bounding box center [184, 544] width 44 height 21
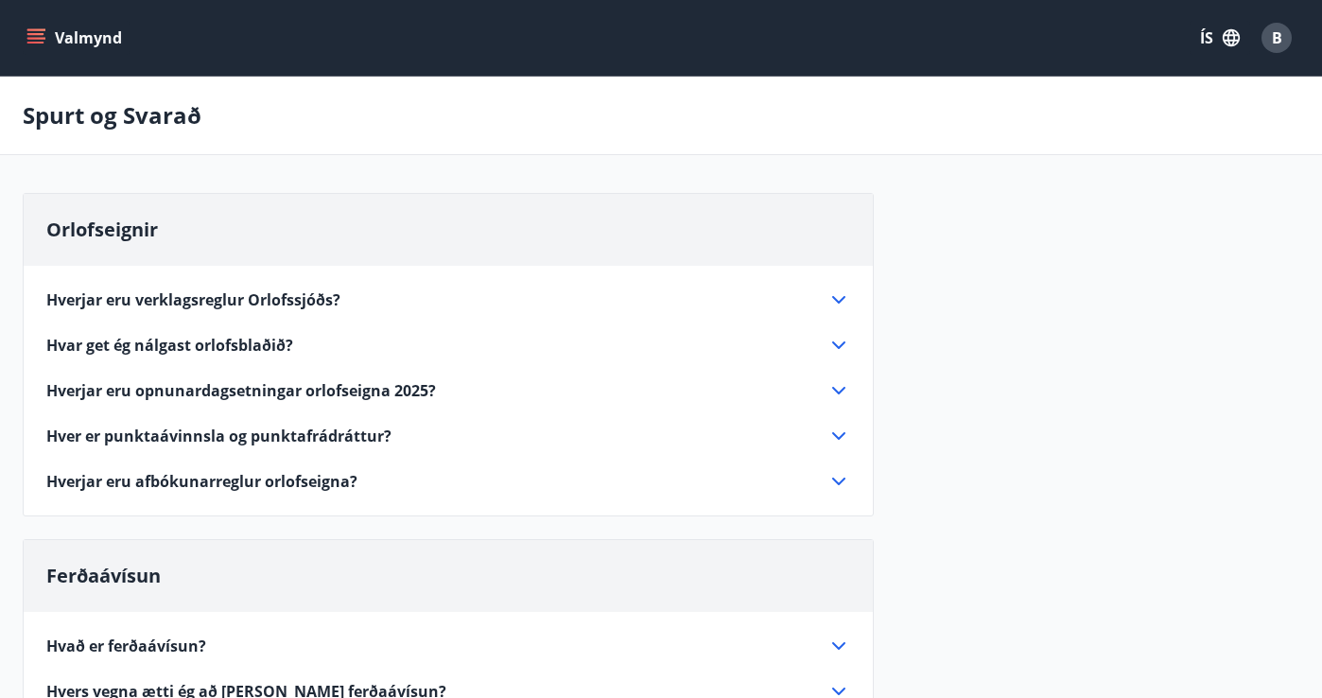
click at [70, 39] on button "Valmynd" at bounding box center [76, 38] width 107 height 34
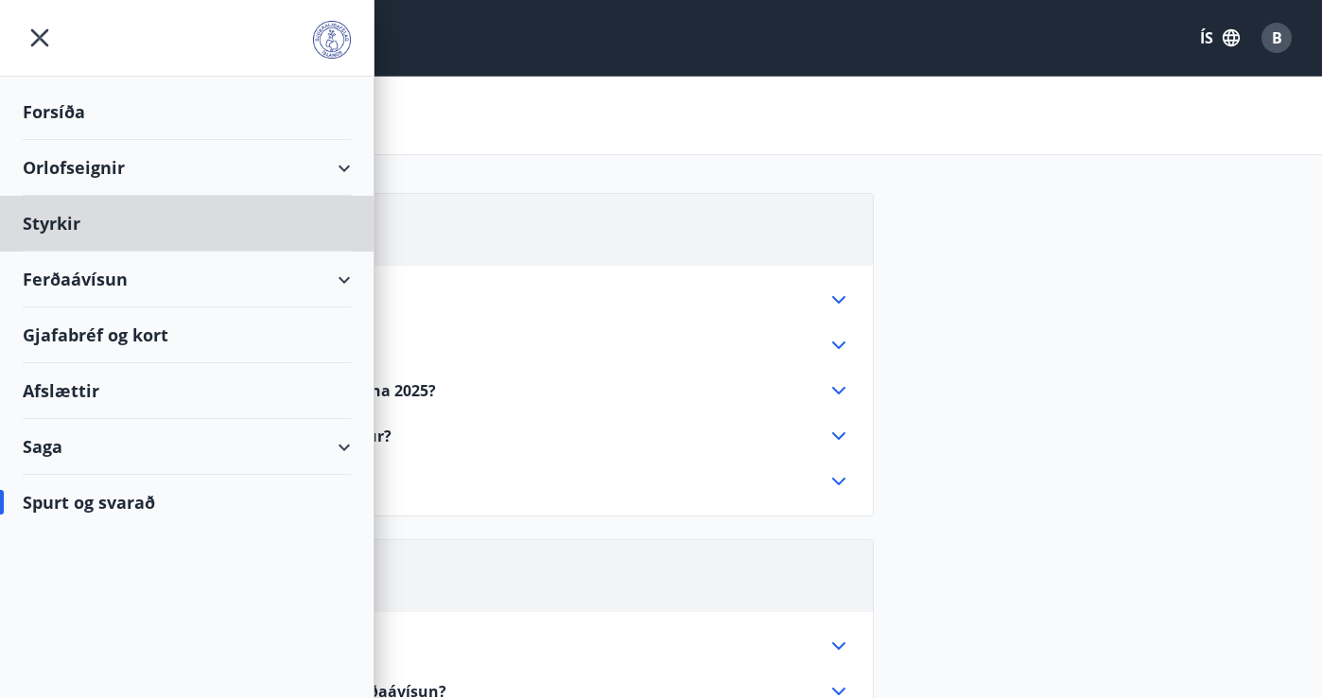
click at [50, 107] on div "Forsíða" at bounding box center [187, 112] width 328 height 56
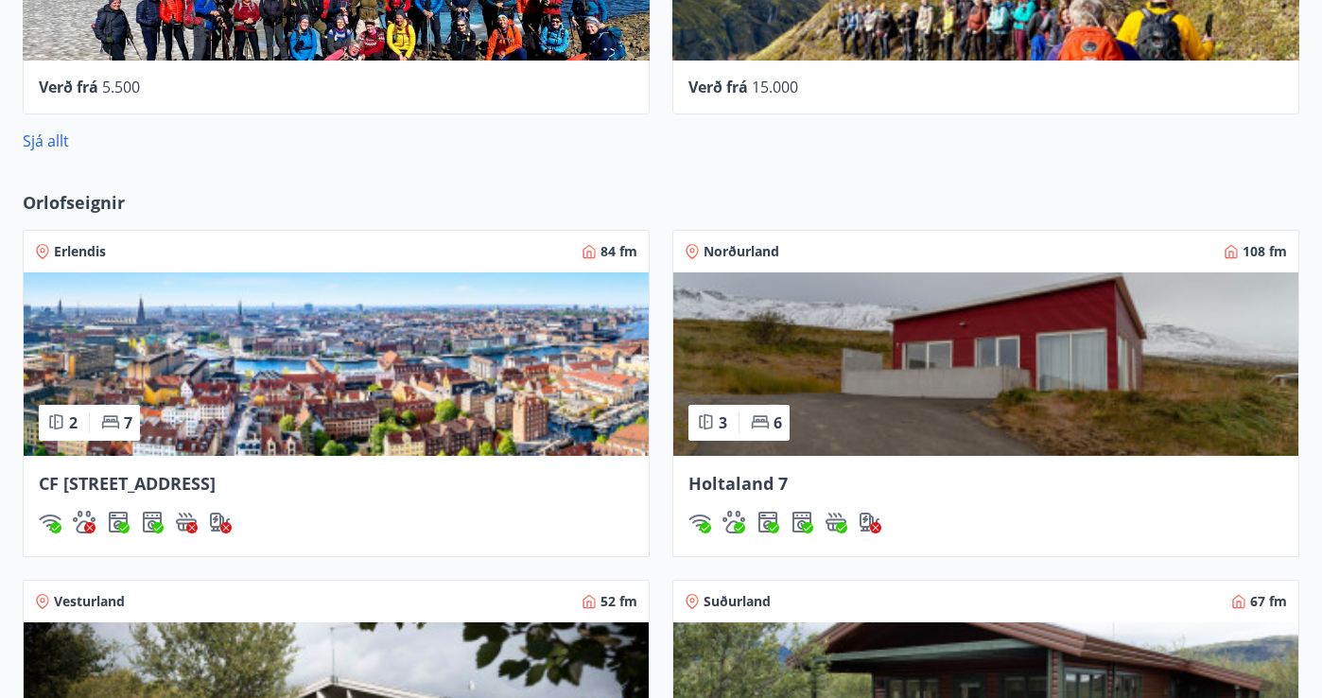
scroll to position [1030, 0]
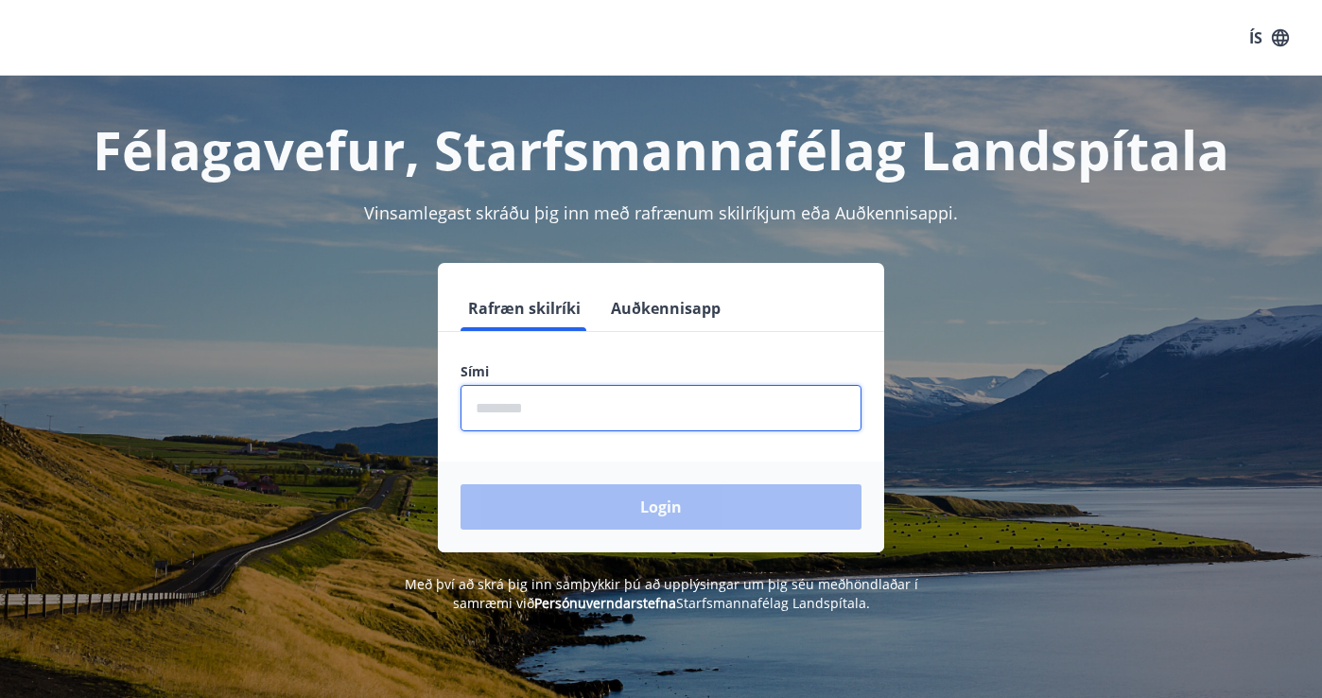
click at [546, 429] on input "phone" at bounding box center [661, 408] width 401 height 46
type input "********"
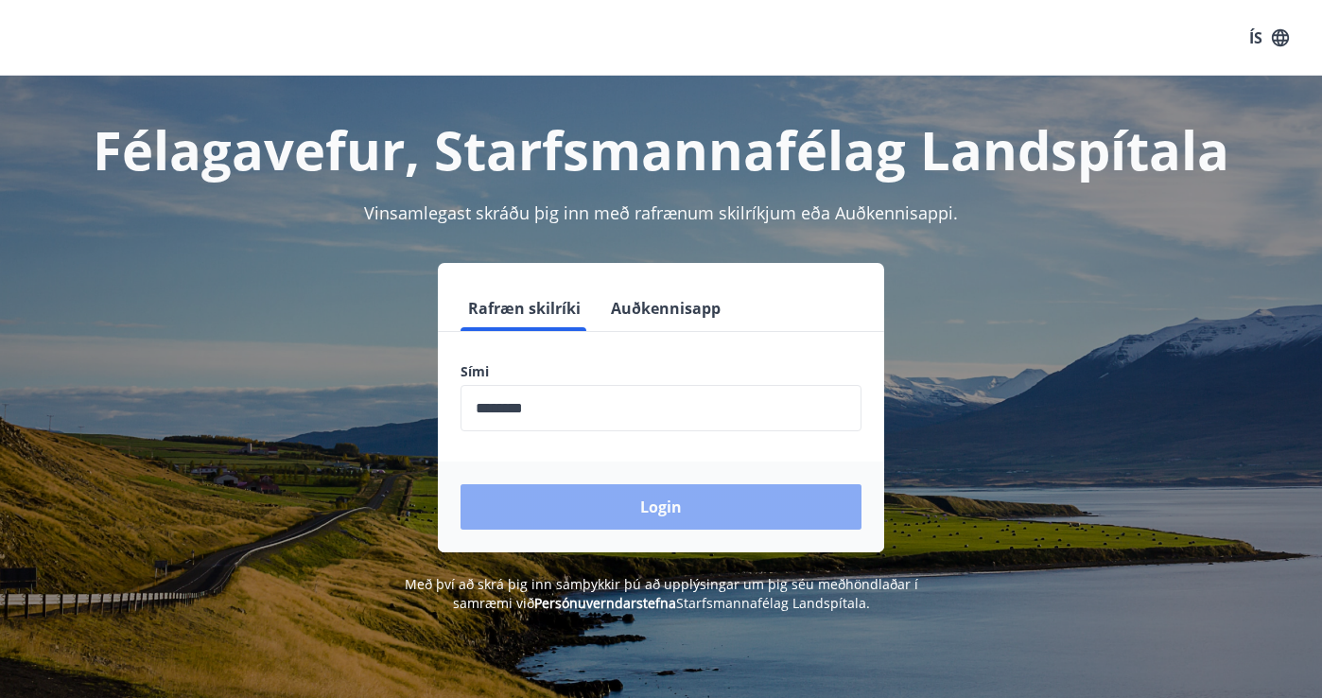
click at [601, 503] on button "Login" at bounding box center [661, 506] width 401 height 45
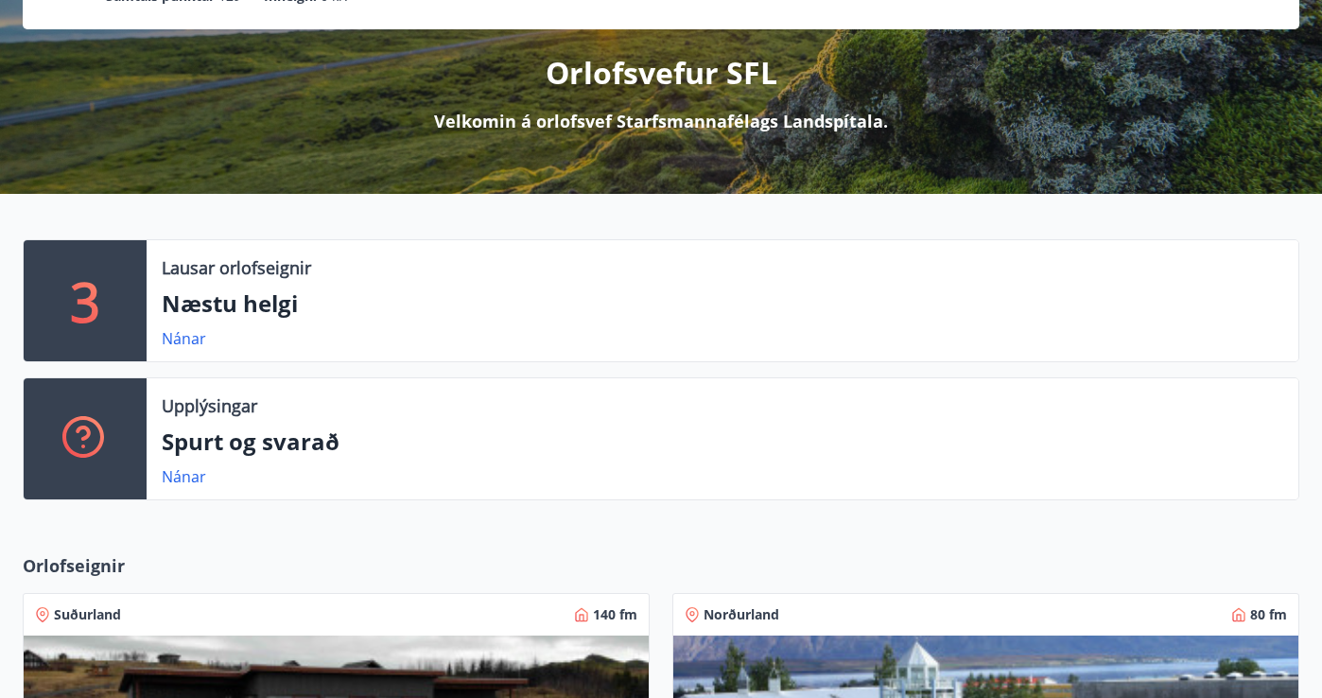
scroll to position [207, 0]
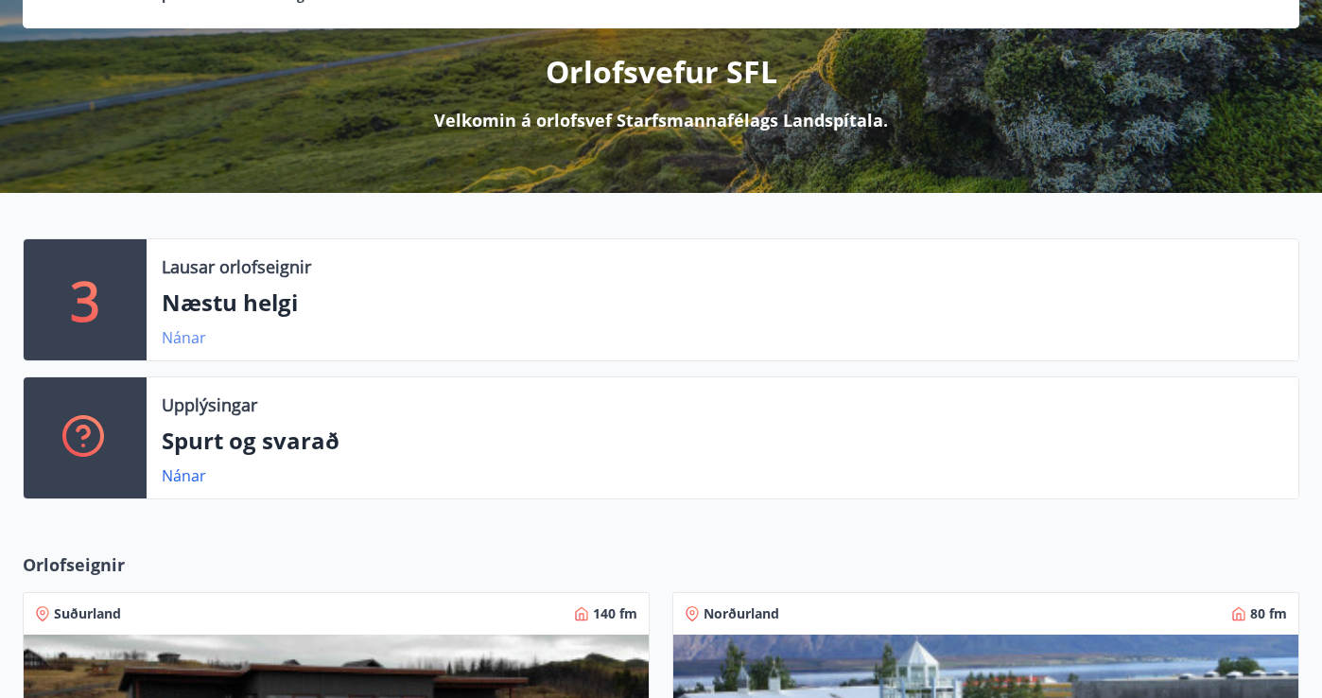
click at [174, 333] on link "Nánar" at bounding box center [184, 337] width 44 height 21
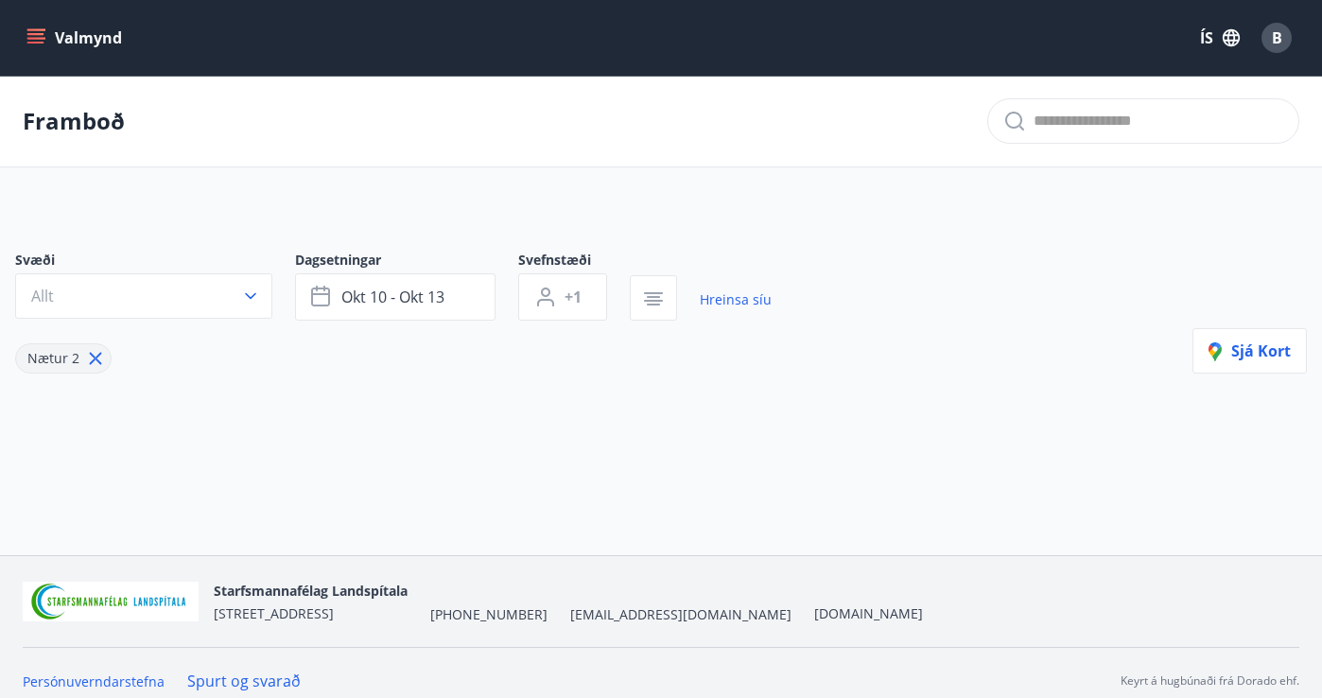
type input "*"
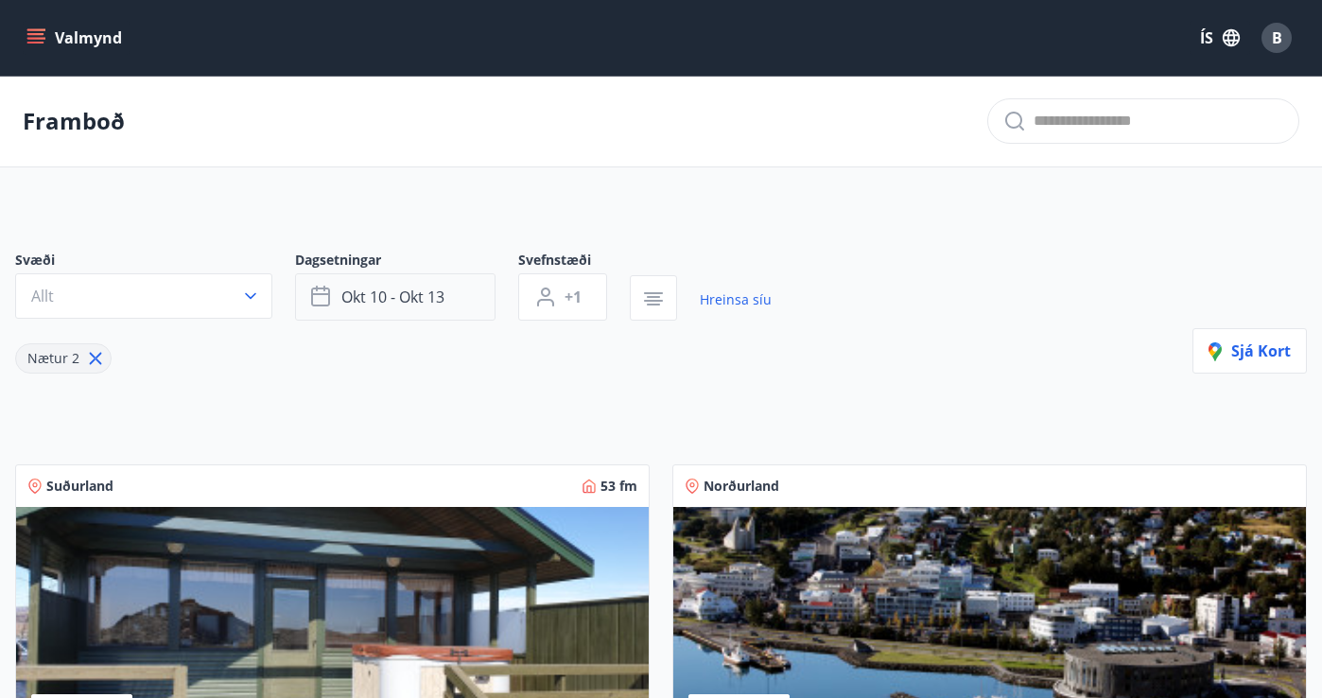
click at [408, 297] on span "okt 10 - okt 13" at bounding box center [392, 297] width 103 height 21
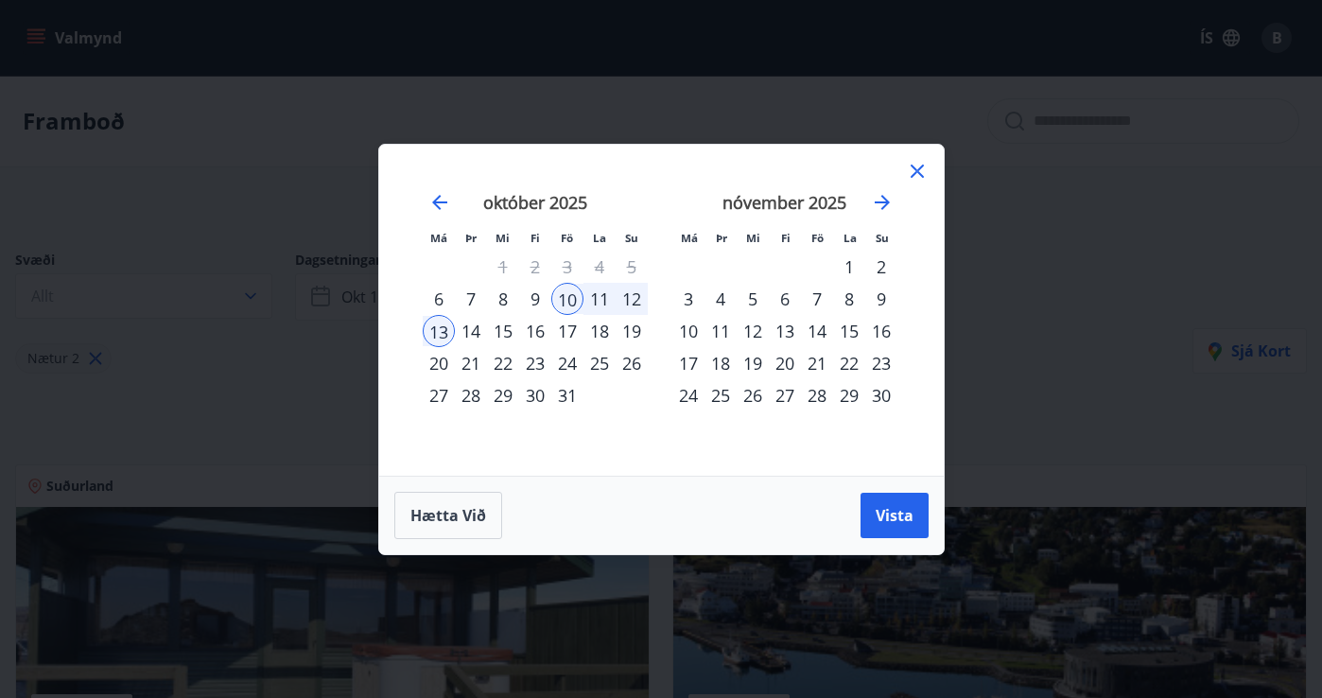
click at [567, 329] on div "17" at bounding box center [567, 331] width 32 height 32
click at [474, 359] on div "21" at bounding box center [471, 363] width 32 height 32
click at [885, 514] on span "Vista" at bounding box center [895, 515] width 38 height 21
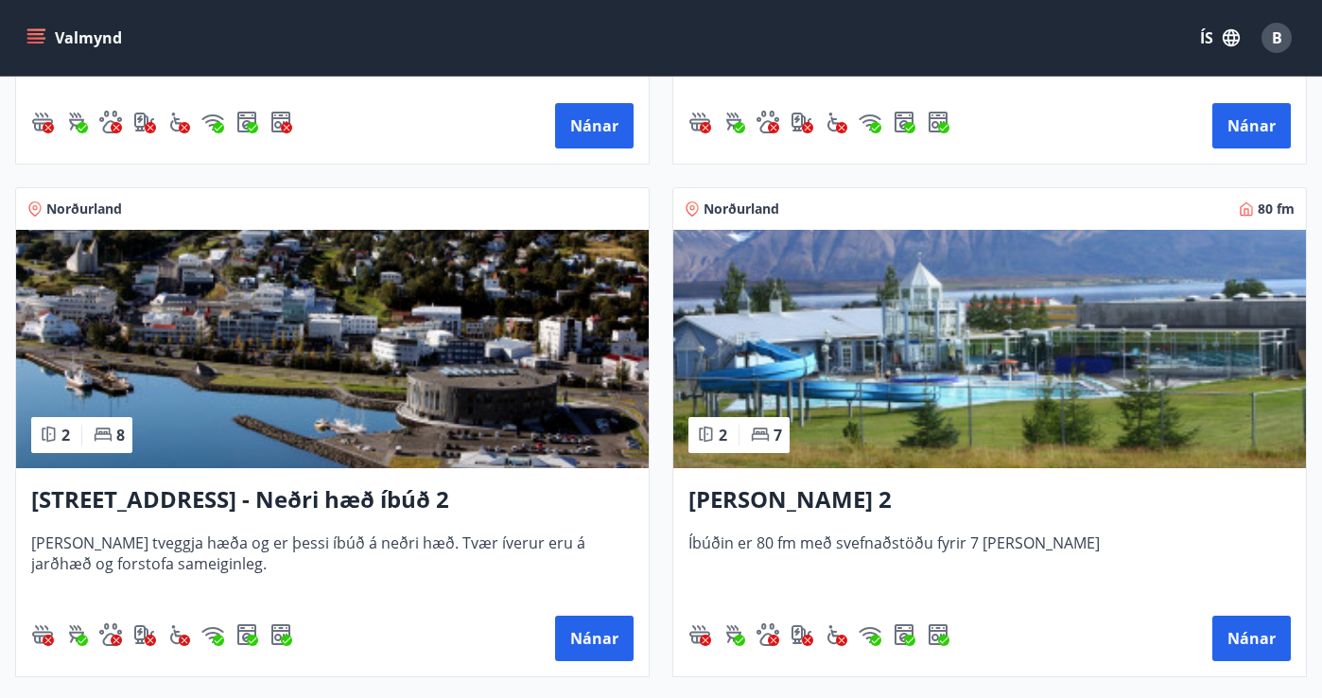
scroll to position [972, 0]
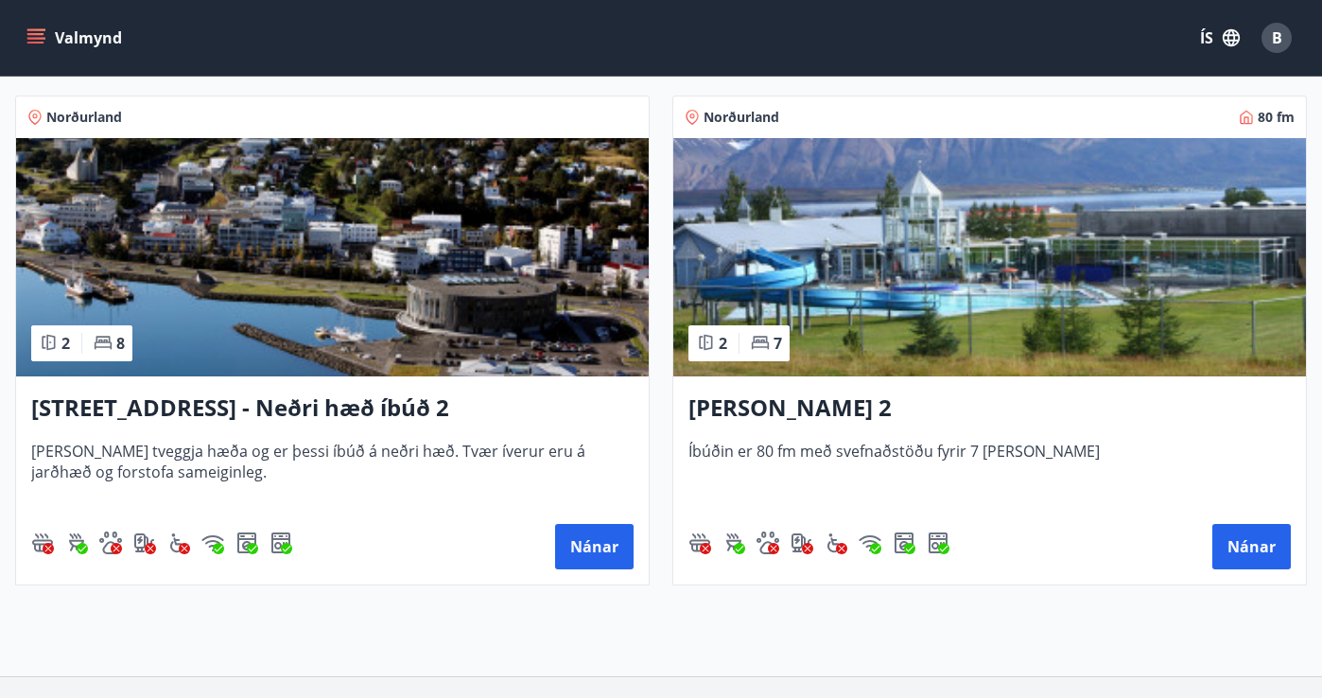
click at [1006, 287] on img at bounding box center [989, 257] width 633 height 238
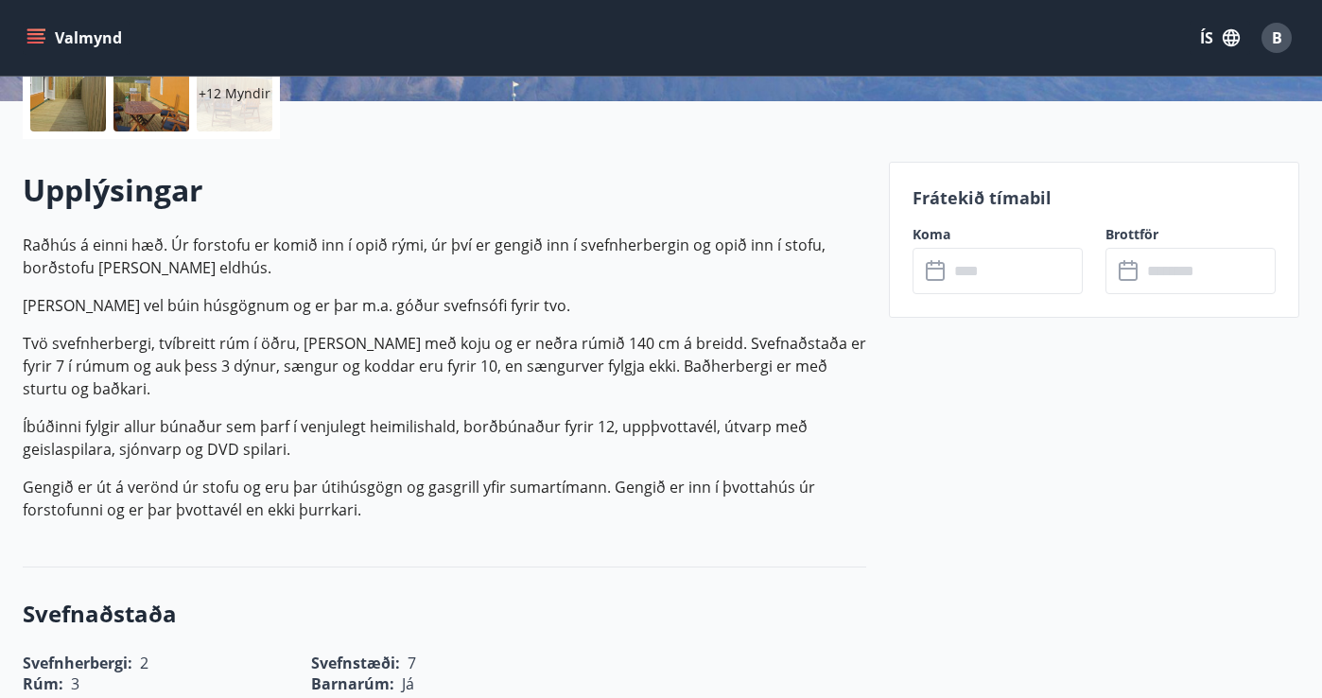
scroll to position [779, 0]
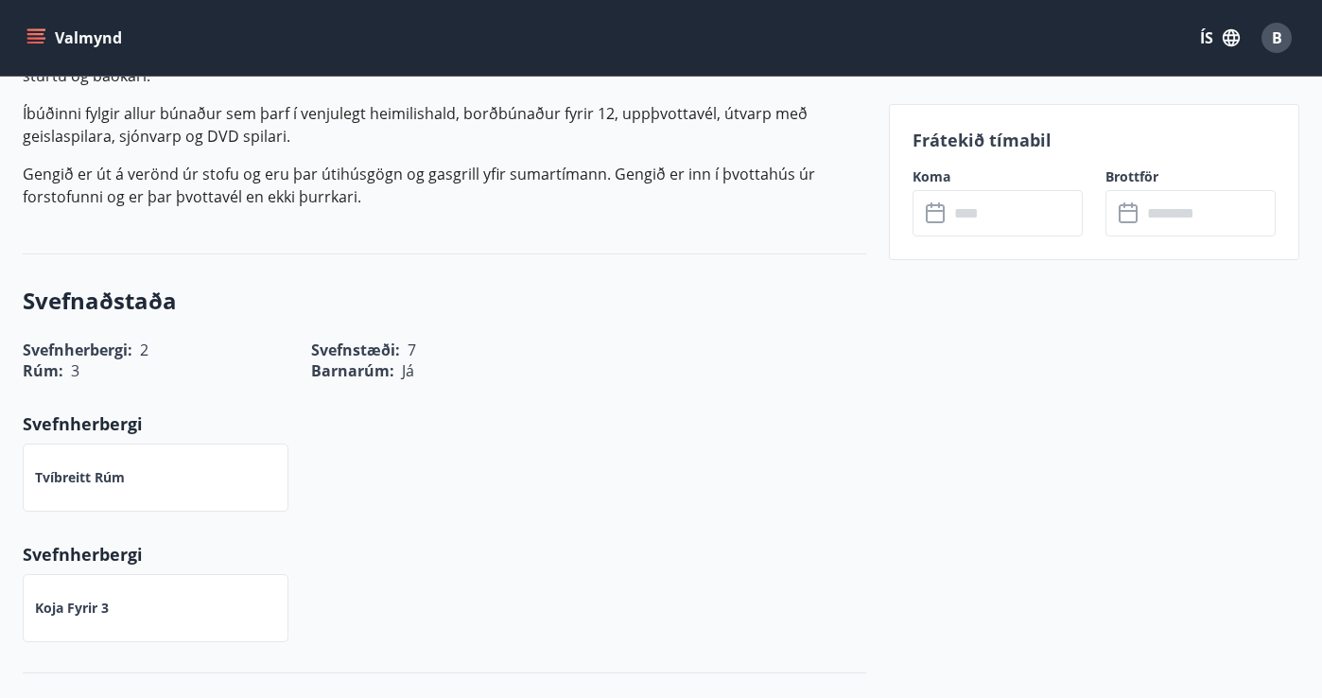
click at [1011, 207] on input "text" at bounding box center [1016, 213] width 134 height 46
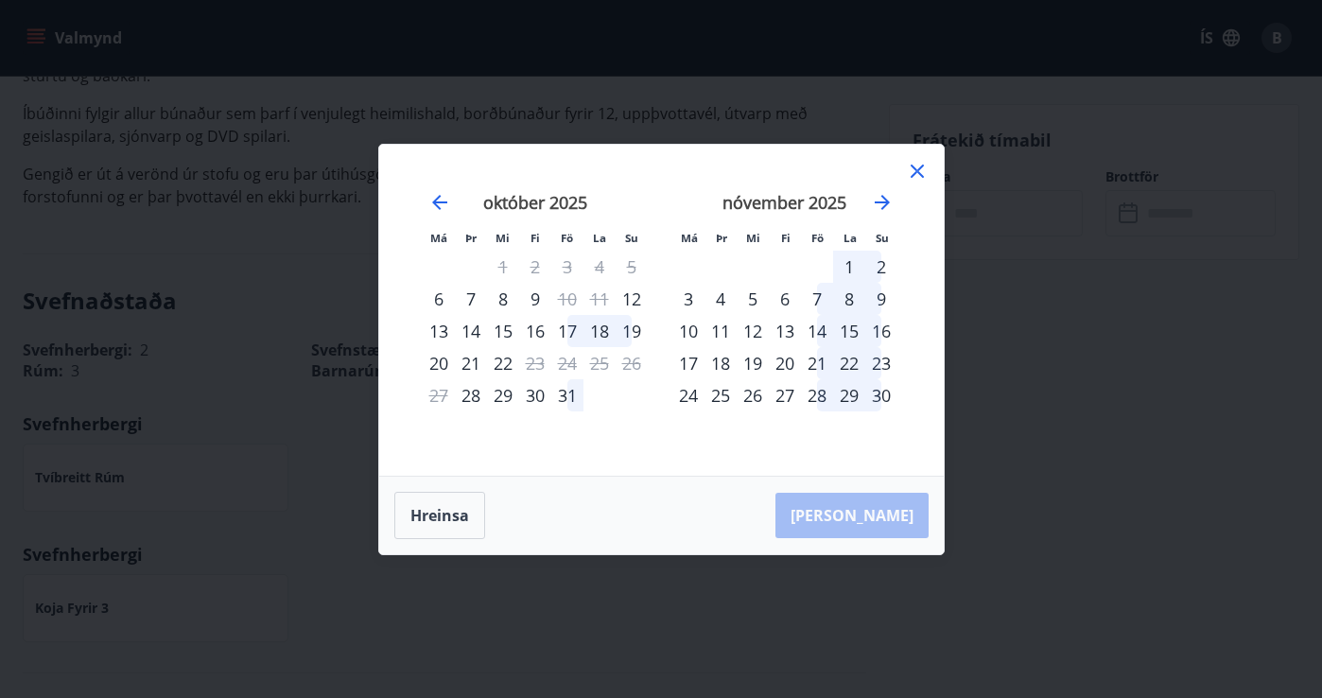
click at [919, 172] on icon at bounding box center [917, 171] width 13 height 13
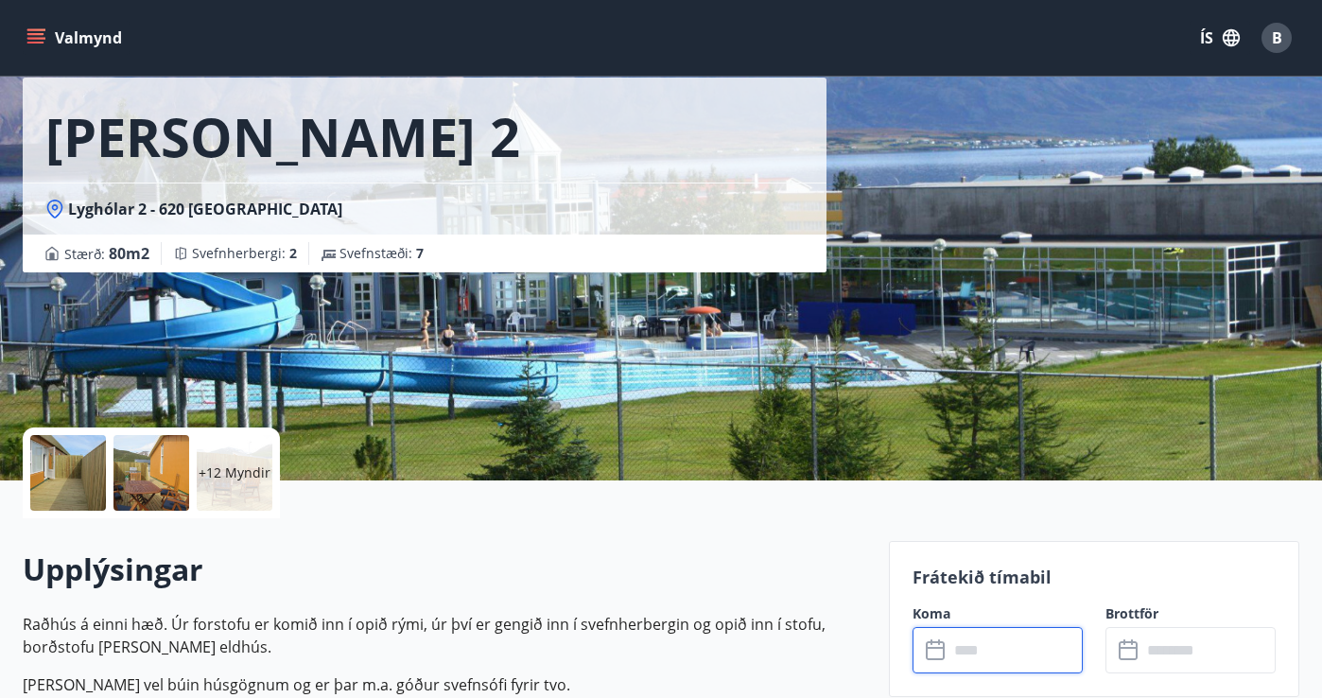
scroll to position [0, 0]
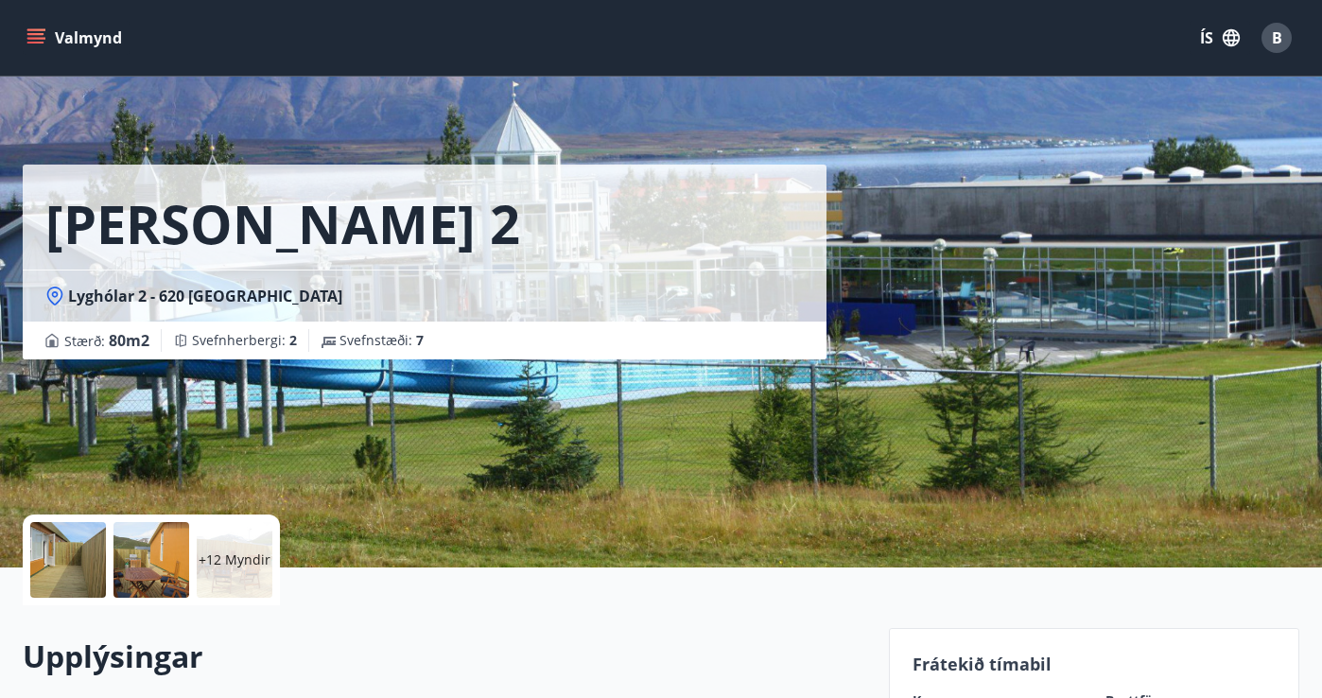
click at [225, 569] on div "+12 Myndir" at bounding box center [235, 560] width 76 height 76
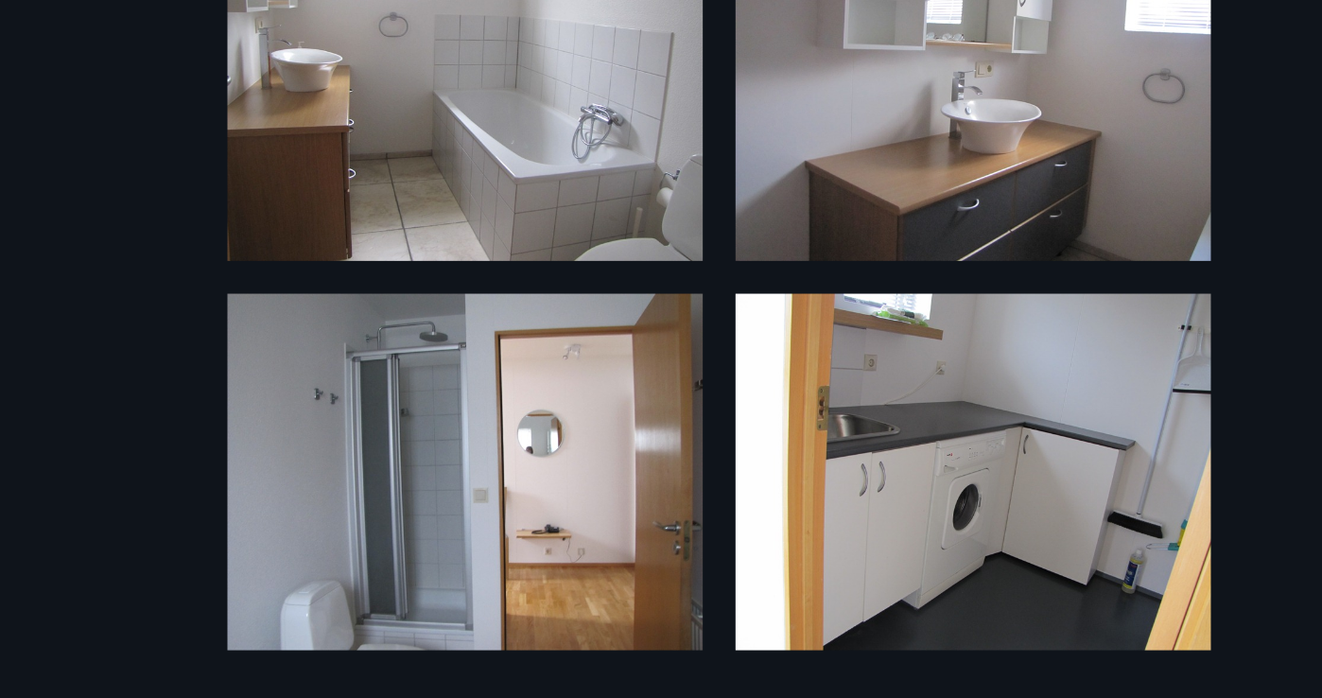
scroll to position [1847, 0]
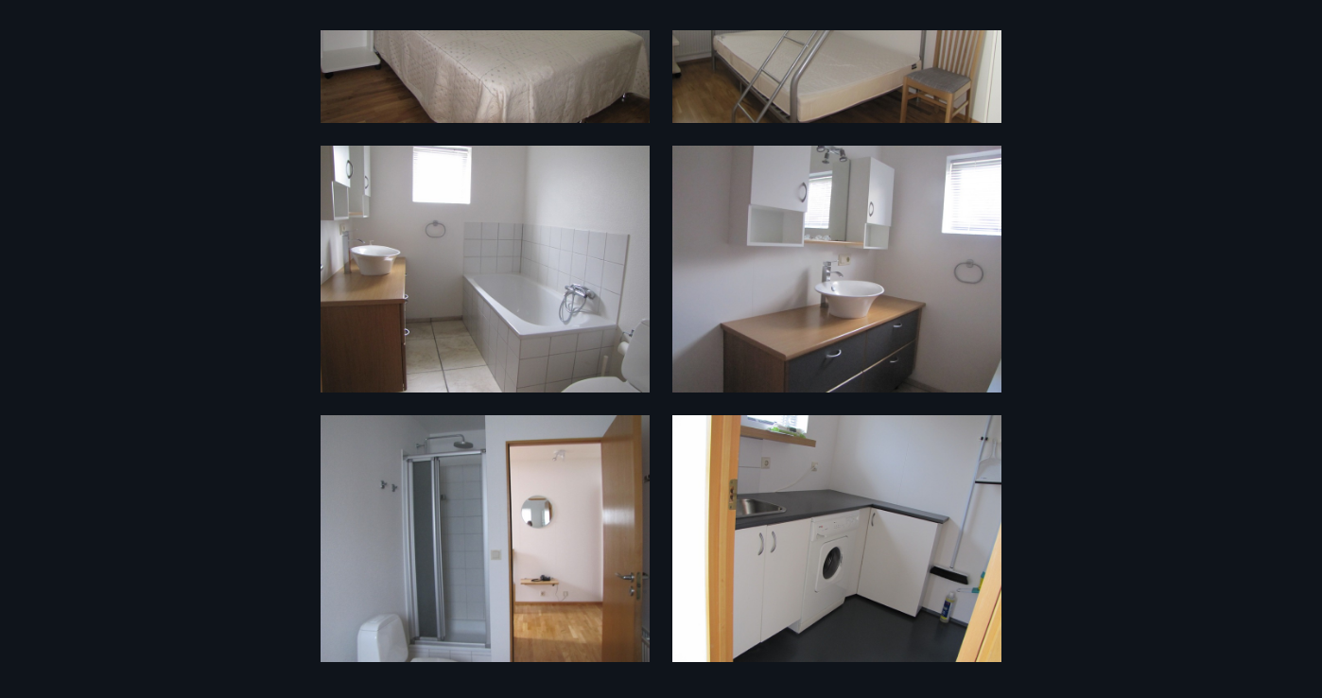
scroll to position [3, 0]
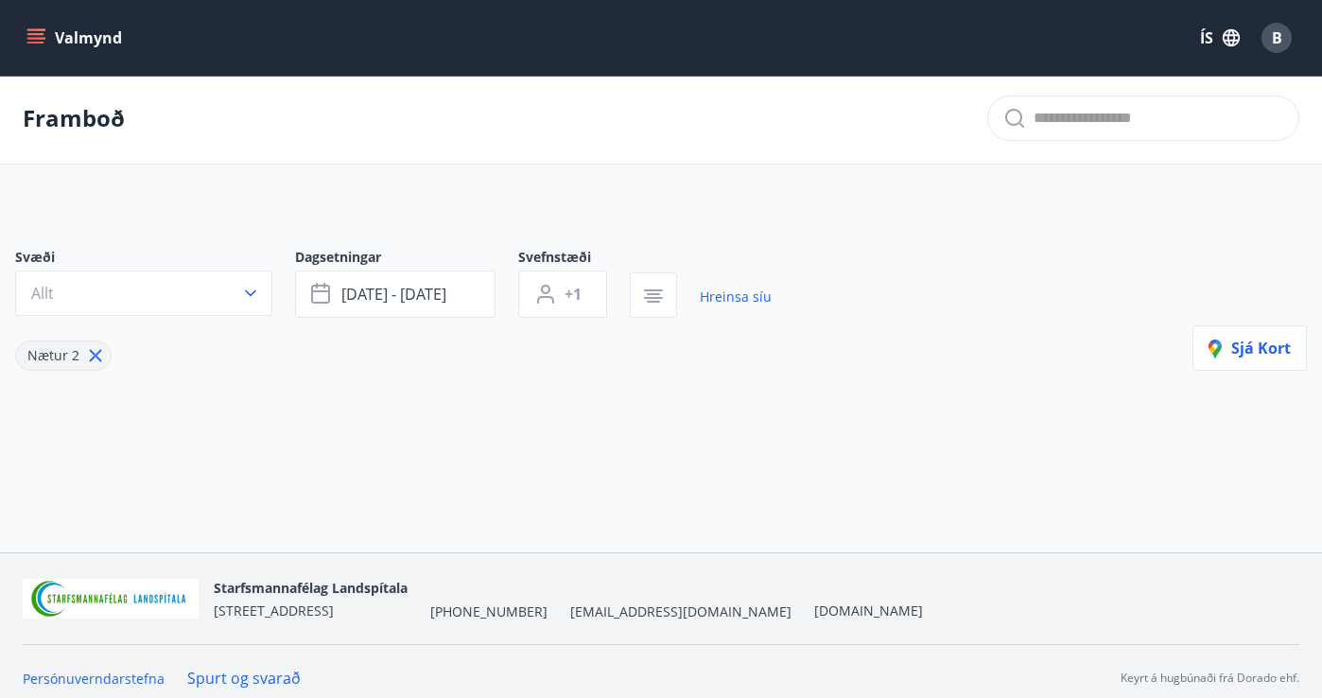
type input "*"
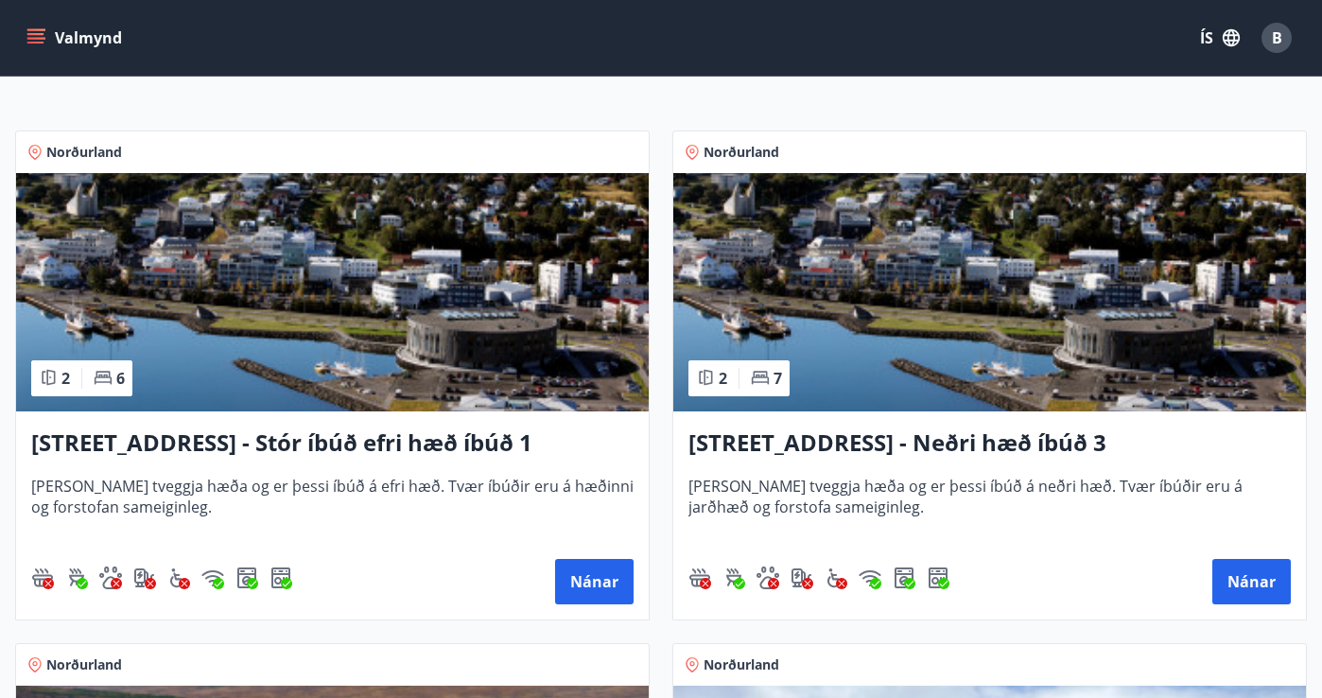
scroll to position [0, 0]
